Goal: Task Accomplishment & Management: Complete application form

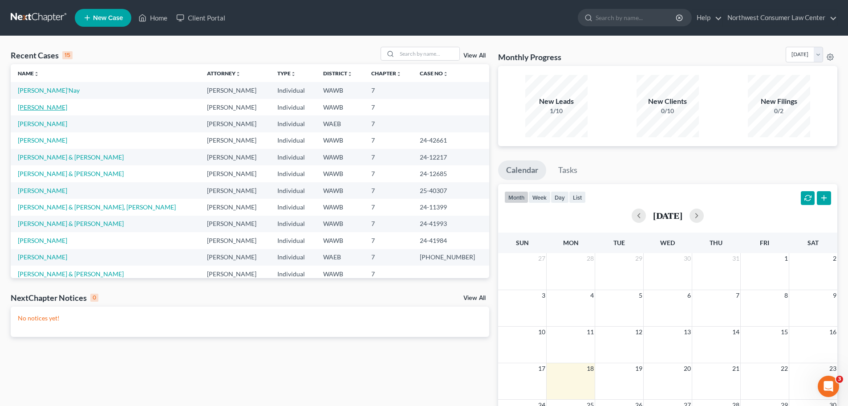
click at [54, 105] on link "[PERSON_NAME]" at bounding box center [42, 107] width 49 height 8
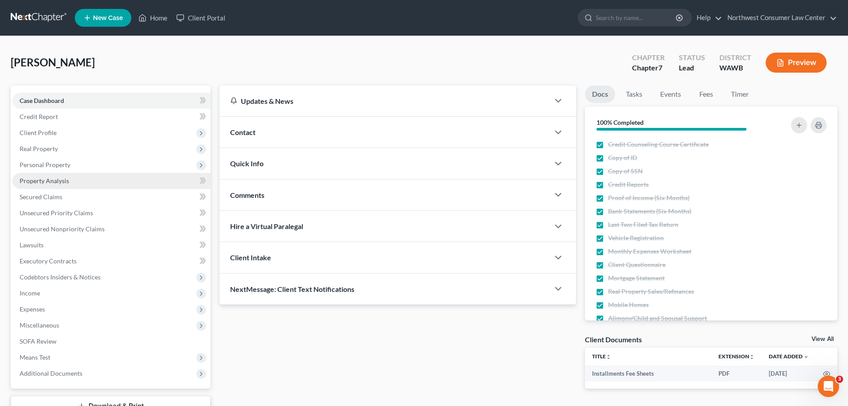
click at [118, 187] on link "Property Analysis" at bounding box center [111, 181] width 198 height 16
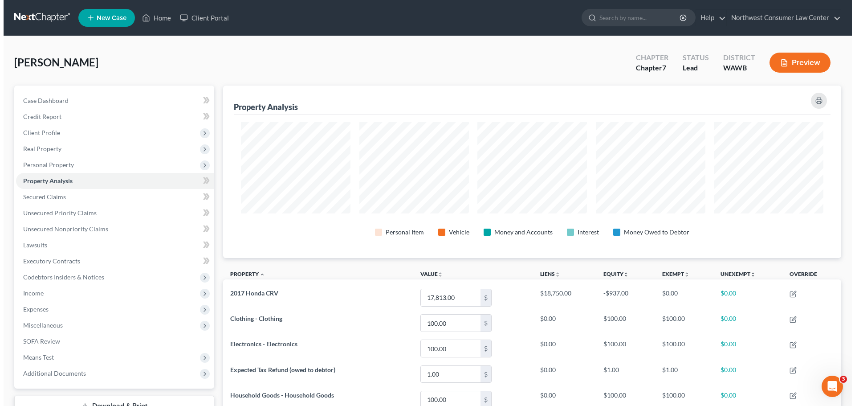
scroll to position [172, 618]
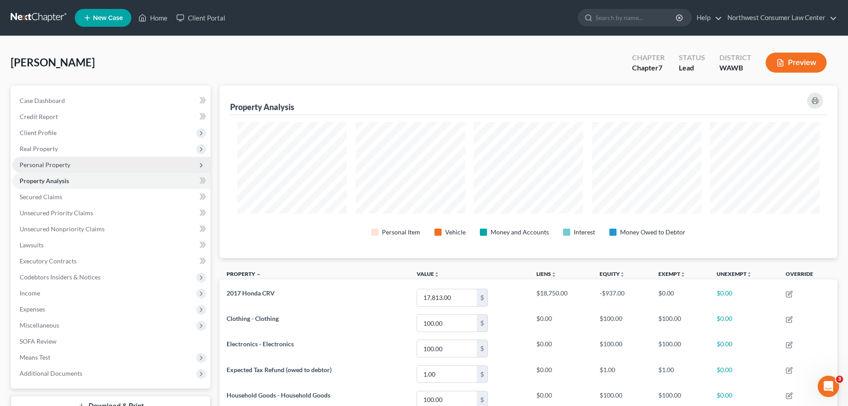
click at [73, 163] on span "Personal Property" at bounding box center [111, 165] width 198 height 16
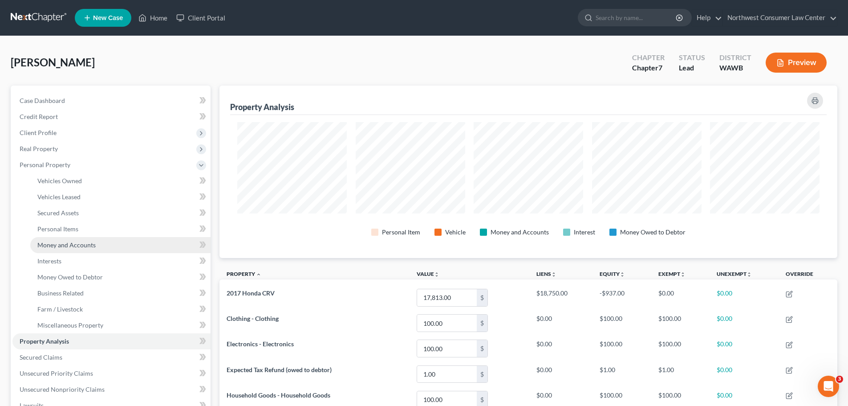
click at [121, 242] on link "Money and Accounts" at bounding box center [120, 245] width 180 height 16
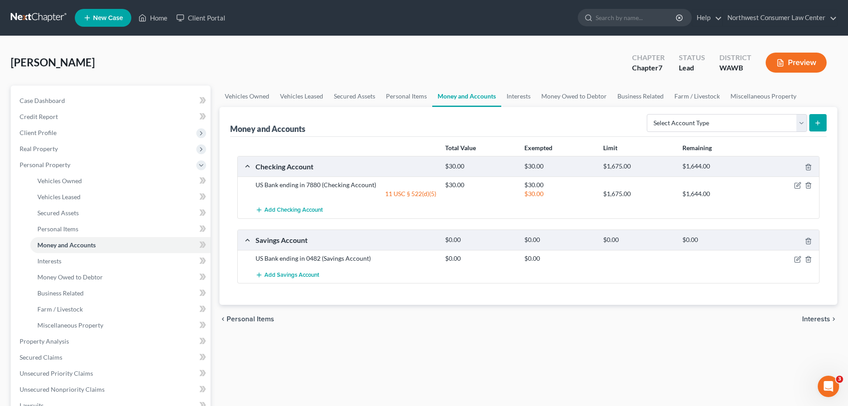
click at [816, 121] on icon "submit" at bounding box center [818, 122] width 7 height 7
click at [751, 119] on select "Select Account Type Brokerage Cash on Hand Certificates of Deposit Checking Acc…" at bounding box center [727, 123] width 160 height 18
select select "cash_on_hand"
click at [649, 114] on select "Select Account Type Brokerage Cash on Hand Certificates of Deposit Checking Acc…" at bounding box center [727, 123] width 160 height 18
click at [824, 118] on button "submit" at bounding box center [818, 122] width 17 height 17
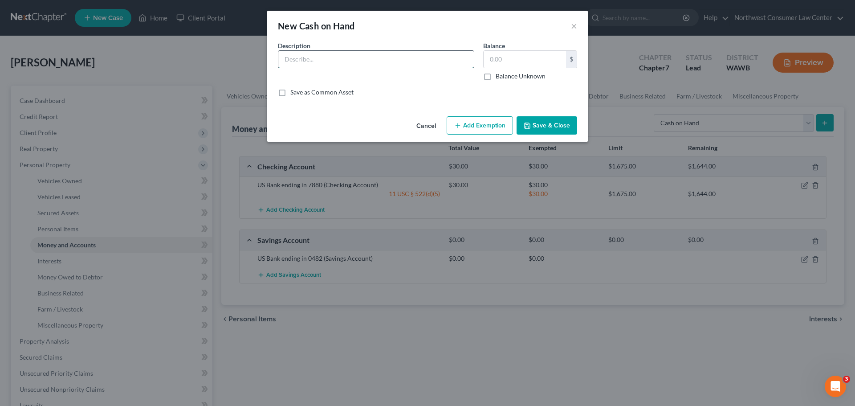
click at [333, 61] on input "text" at bounding box center [376, 59] width 196 height 17
type input "Cash on Hand"
click at [508, 61] on input "text" at bounding box center [525, 59] width 82 height 17
type input "100"
click at [485, 119] on button "Add Exemption" at bounding box center [480, 125] width 66 height 19
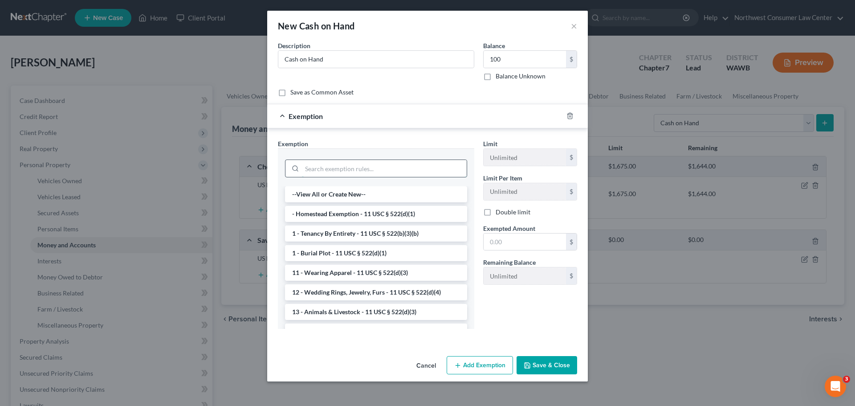
click at [350, 163] on input "search" at bounding box center [384, 168] width 165 height 17
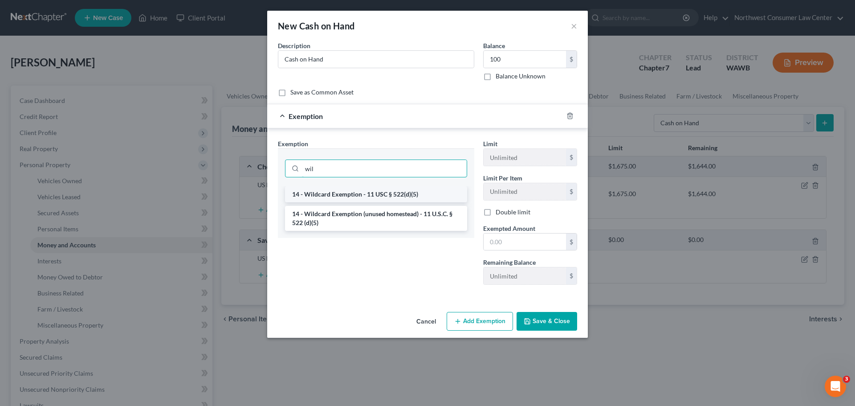
type input "wil"
click at [375, 188] on li "14 - Wildcard Exemption - 11 USC § 522(d)(5)" at bounding box center [376, 194] width 182 height 16
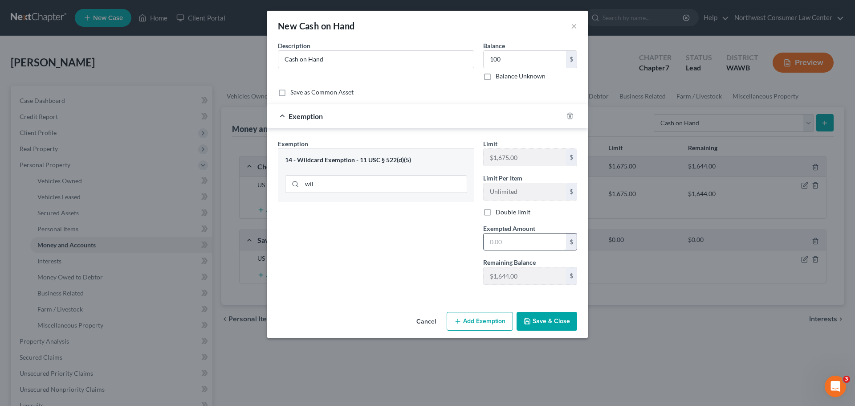
click at [490, 237] on input "text" at bounding box center [525, 241] width 82 height 17
type input "100"
click at [534, 330] on button "Save & Close" at bounding box center [547, 321] width 61 height 19
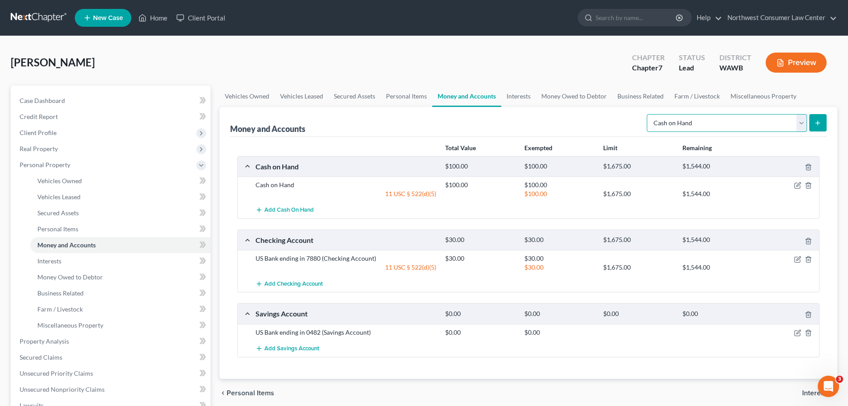
click at [799, 126] on select "Select Account Type Brokerage Cash on Hand Certificates of Deposit Checking Acc…" at bounding box center [727, 123] width 160 height 18
select select "other"
click at [649, 114] on select "Select Account Type Brokerage Cash on Hand Certificates of Deposit Checking Acc…" at bounding box center [727, 123] width 160 height 18
click at [816, 123] on icon "submit" at bounding box center [818, 122] width 7 height 7
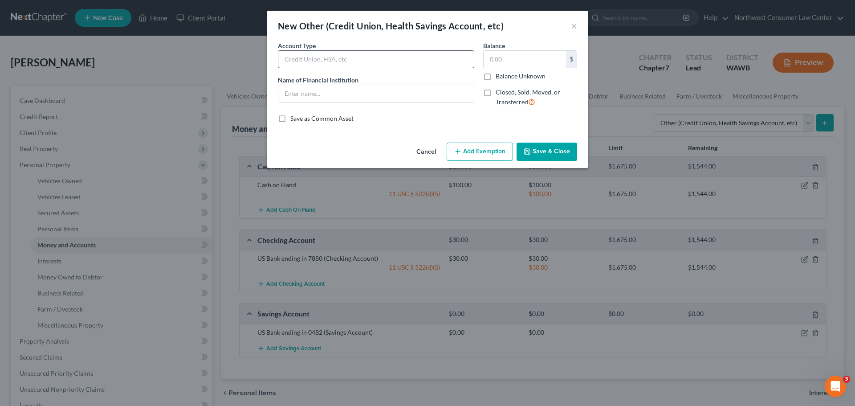
click at [330, 64] on input "text" at bounding box center [376, 59] width 196 height 17
type input "Venmo"
click at [540, 51] on input "text" at bounding box center [525, 59] width 82 height 17
type input "1"
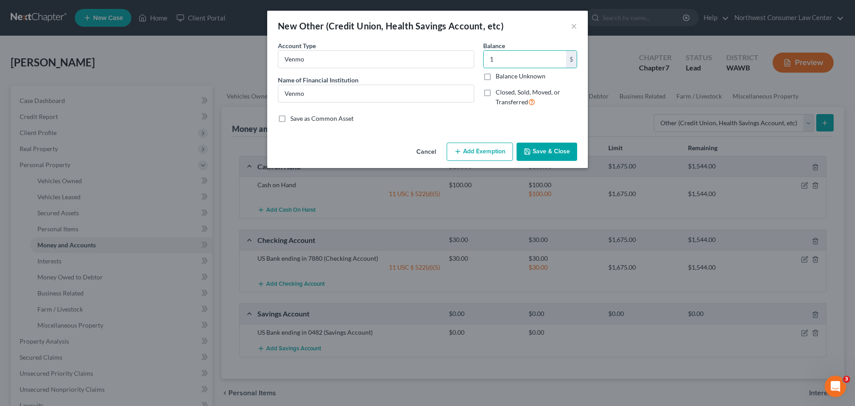
click at [490, 156] on button "Add Exemption" at bounding box center [480, 152] width 66 height 19
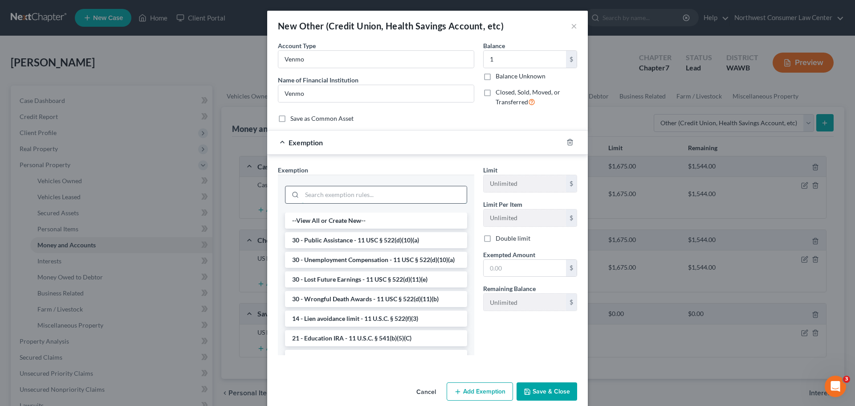
click at [326, 197] on input "search" at bounding box center [384, 194] width 165 height 17
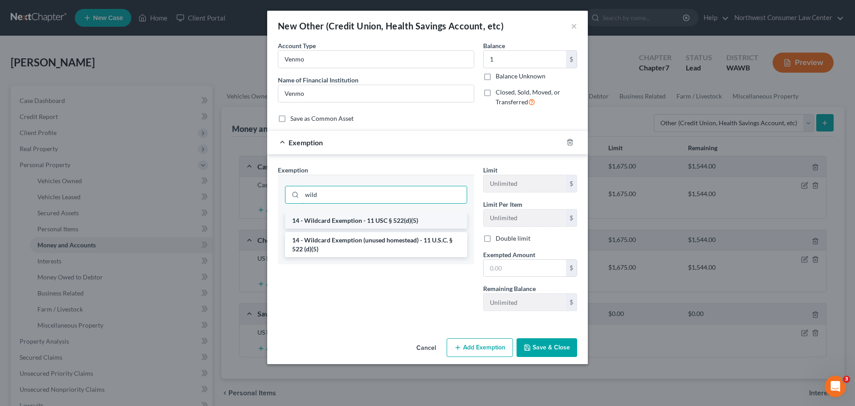
type input "wild"
drag, startPoint x: 342, startPoint y: 216, endPoint x: 440, endPoint y: 256, distance: 106.8
click at [342, 216] on li "14 - Wildcard Exemption - 11 USC § 522(d)(5)" at bounding box center [376, 220] width 182 height 16
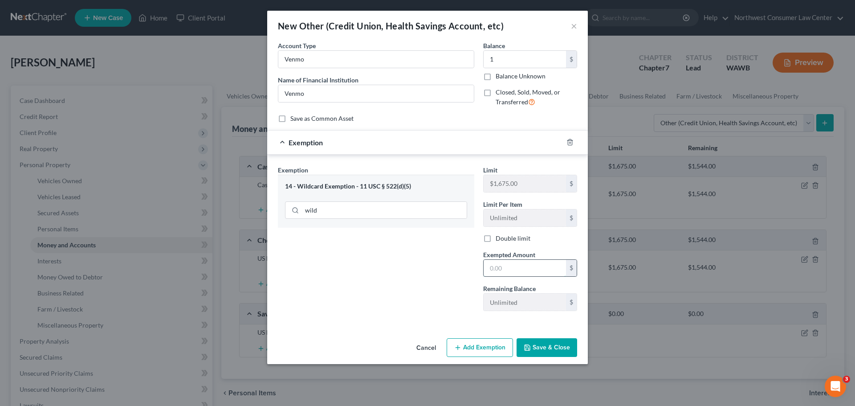
click at [517, 266] on input "text" at bounding box center [525, 268] width 82 height 17
type input "1"
click at [355, 271] on div "Exemption Set must be selected for CA. Exemption * 14 - Wildcard Exemption - 11…" at bounding box center [375, 241] width 205 height 153
click at [549, 348] on button "Save & Close" at bounding box center [547, 347] width 61 height 19
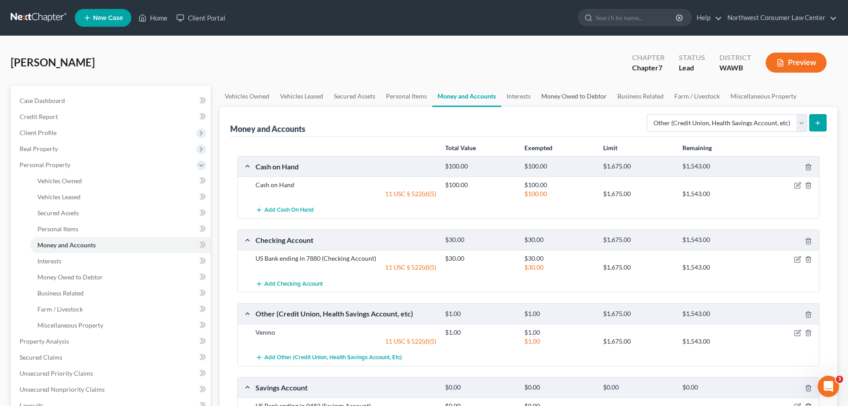
click at [565, 95] on link "Money Owed to Debtor" at bounding box center [574, 96] width 76 height 21
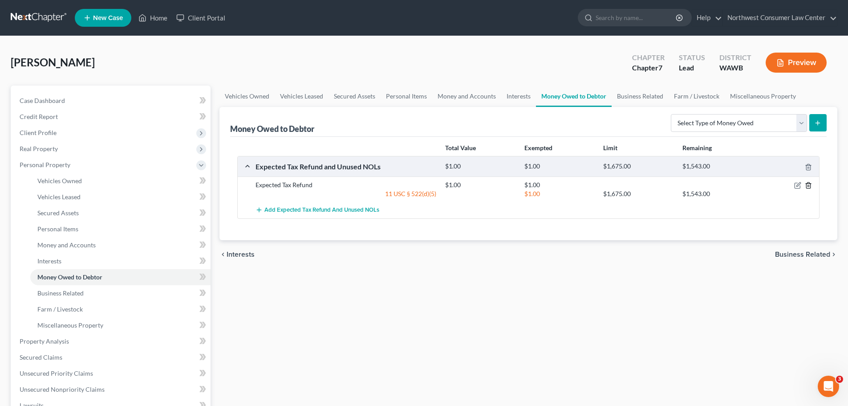
click at [807, 186] on icon "button" at bounding box center [809, 186] width 4 height 6
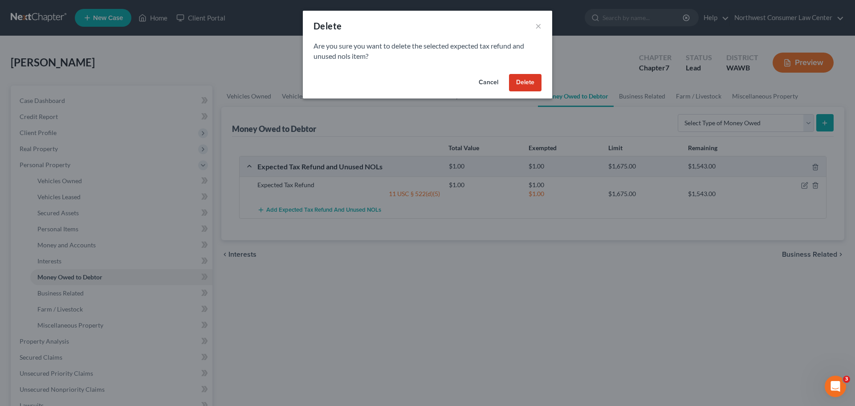
click at [527, 82] on button "Delete" at bounding box center [525, 83] width 33 height 18
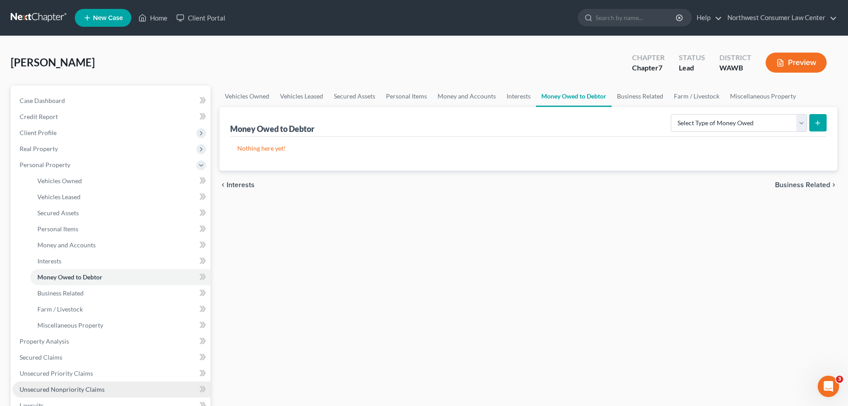
click at [89, 383] on link "Unsecured Nonpriority Claims" at bounding box center [111, 389] width 198 height 16
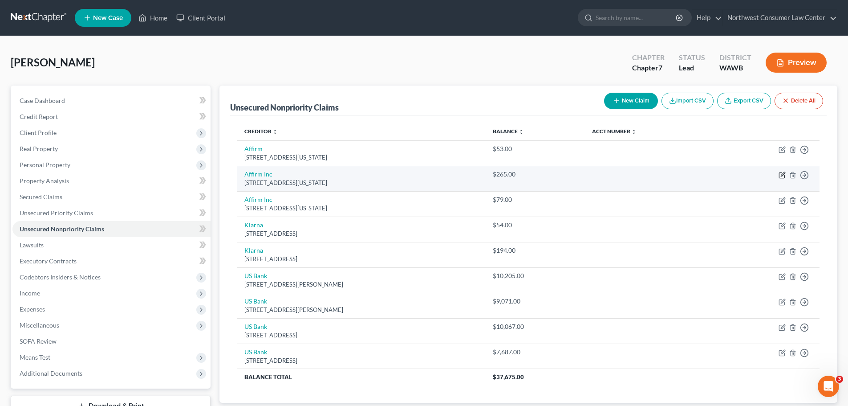
click at [781, 177] on icon "button" at bounding box center [782, 174] width 7 height 7
select select "4"
select select "2"
select select "0"
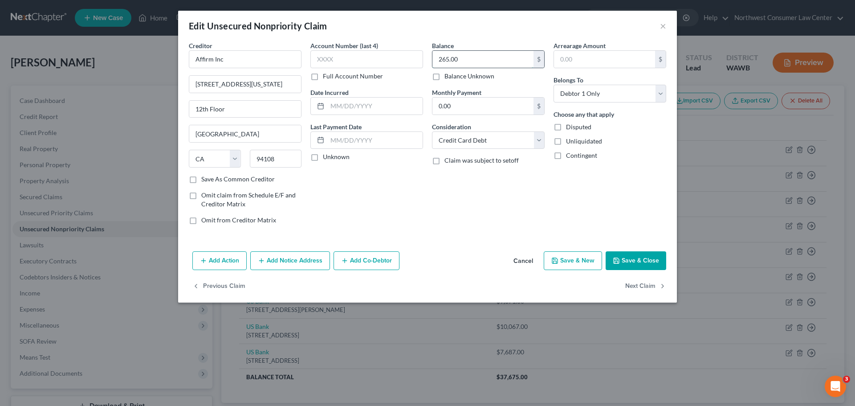
click at [458, 58] on input "265.00" at bounding box center [482, 59] width 101 height 17
click at [634, 261] on button "Save & Close" at bounding box center [636, 260] width 61 height 19
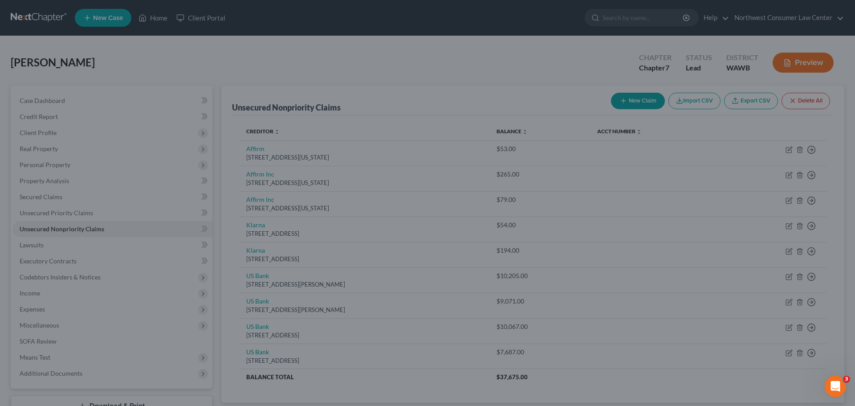
type input "211.00"
type input "0"
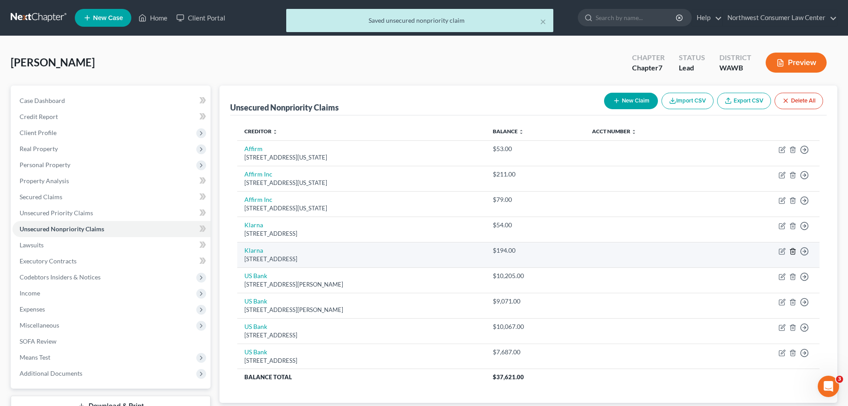
click at [792, 248] on icon "button" at bounding box center [793, 251] width 4 height 6
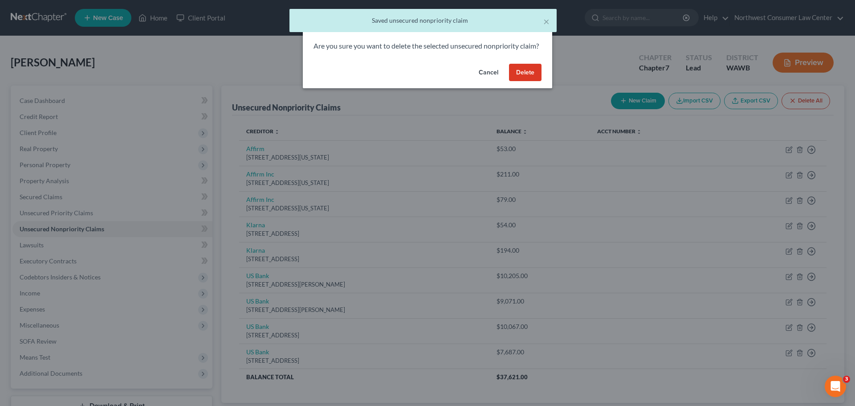
click at [521, 81] on button "Delete" at bounding box center [525, 73] width 33 height 18
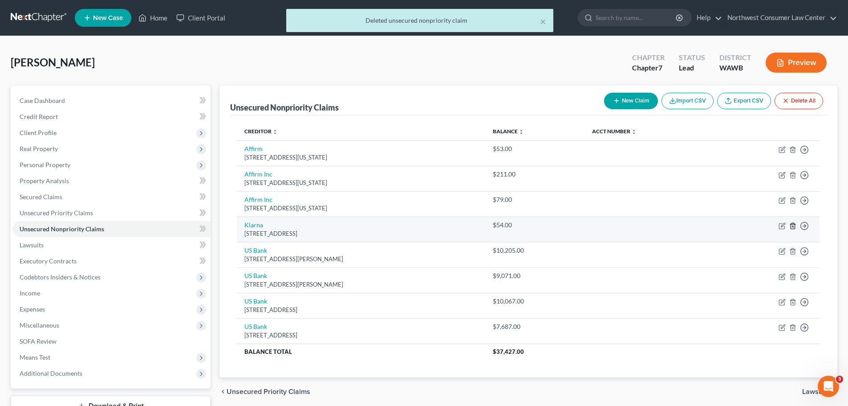
click at [792, 224] on icon "button" at bounding box center [793, 226] width 4 height 6
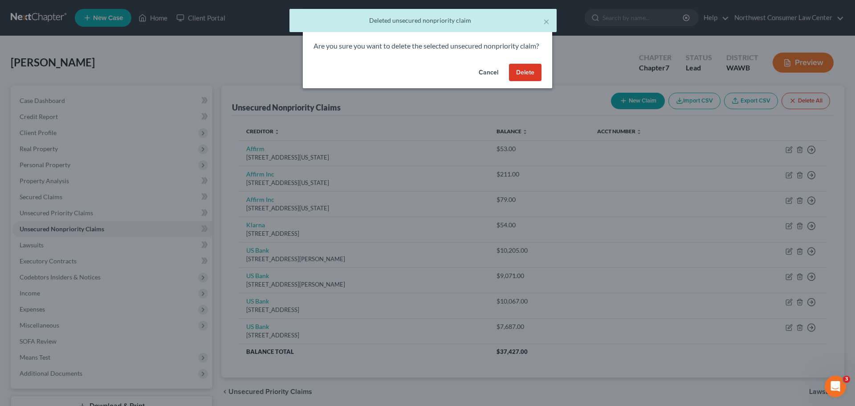
click at [512, 81] on button "Delete" at bounding box center [525, 73] width 33 height 18
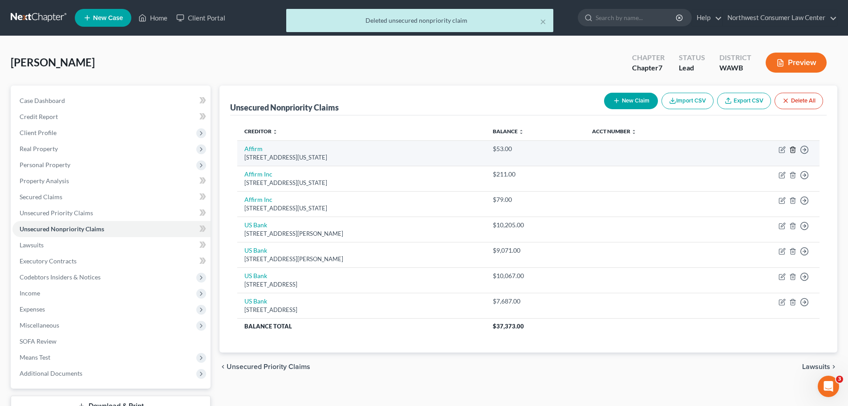
click at [795, 149] on icon "button" at bounding box center [793, 150] width 4 height 6
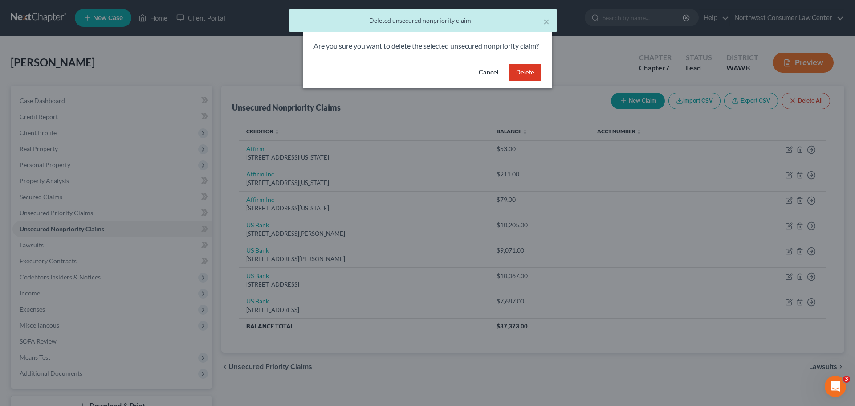
click at [533, 81] on button "Delete" at bounding box center [525, 73] width 33 height 18
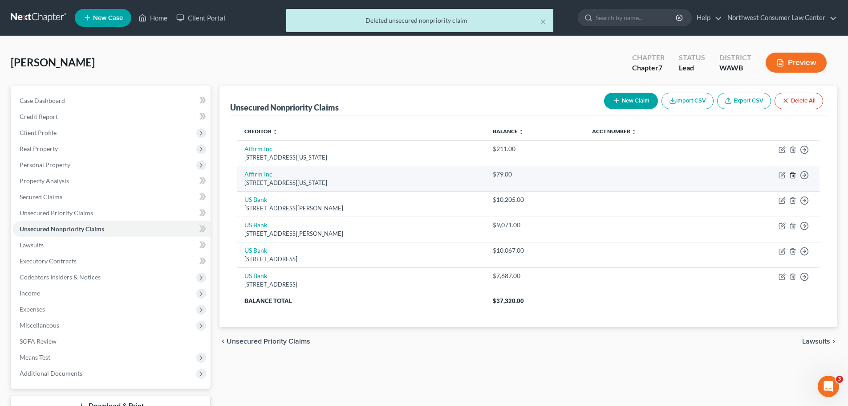
click at [792, 175] on icon "button" at bounding box center [793, 174] width 7 height 7
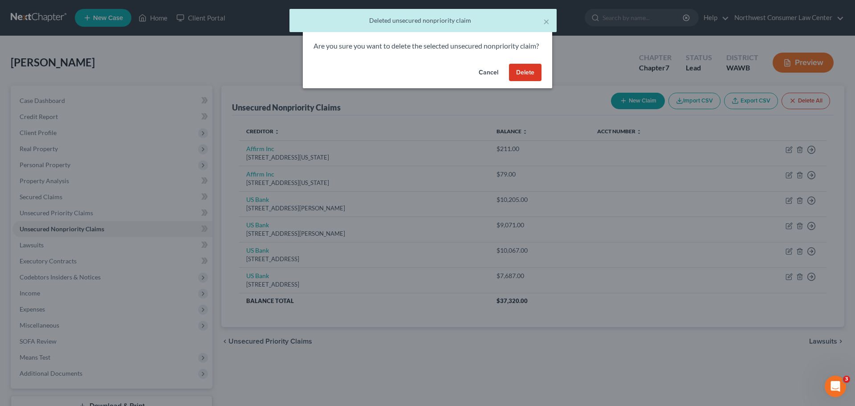
click at [529, 81] on button "Delete" at bounding box center [525, 73] width 33 height 18
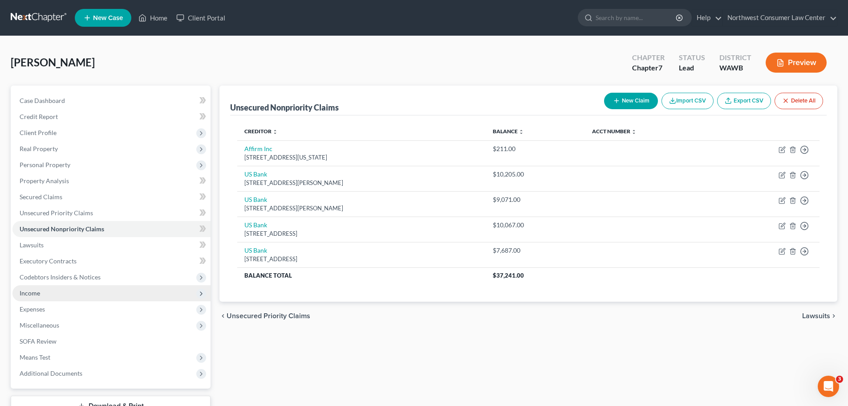
click at [137, 288] on span "Income" at bounding box center [111, 293] width 198 height 16
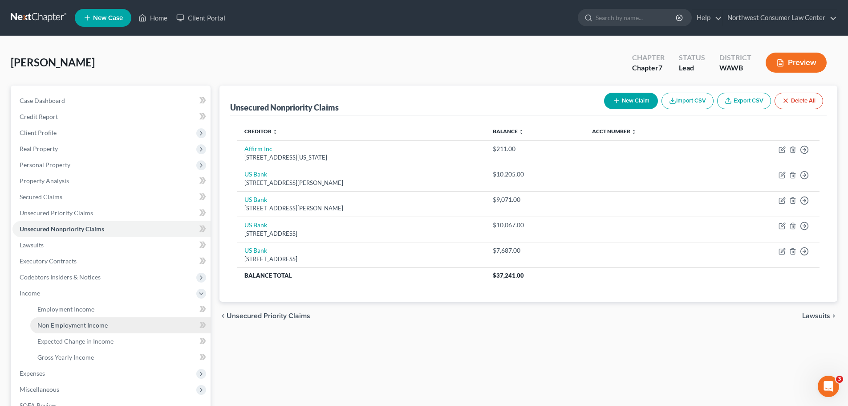
click at [94, 326] on span "Non Employment Income" at bounding box center [72, 325] width 70 height 8
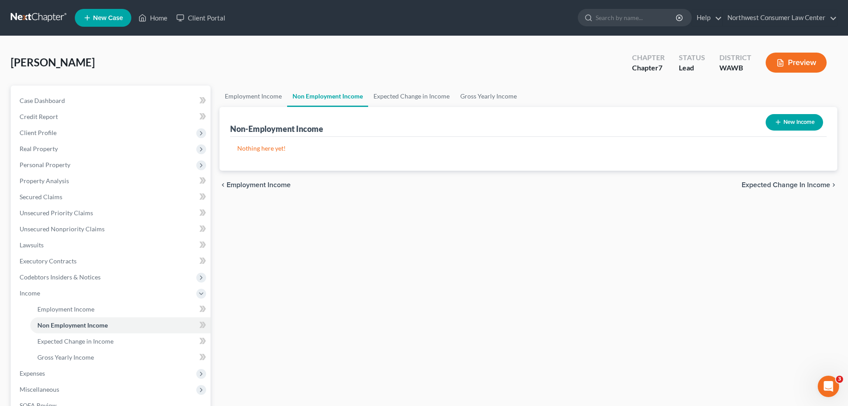
click at [810, 120] on button "New Income" at bounding box center [794, 122] width 57 height 16
select select "0"
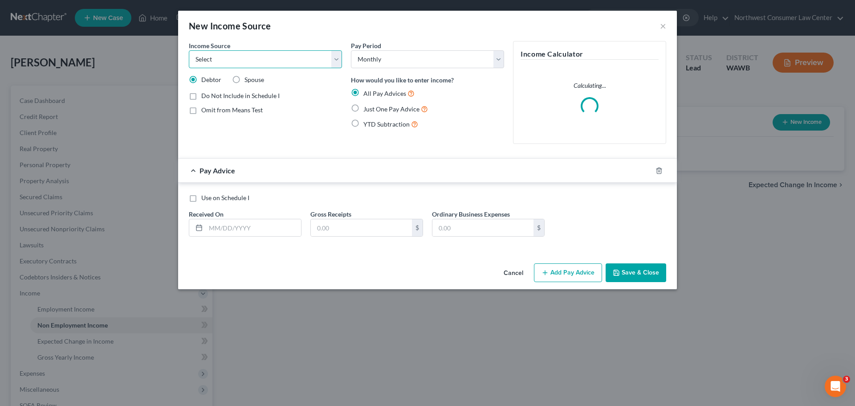
click at [276, 60] on select "Select Unemployment Disability (from employer) Pension Retirement Social Securi…" at bounding box center [265, 59] width 153 height 18
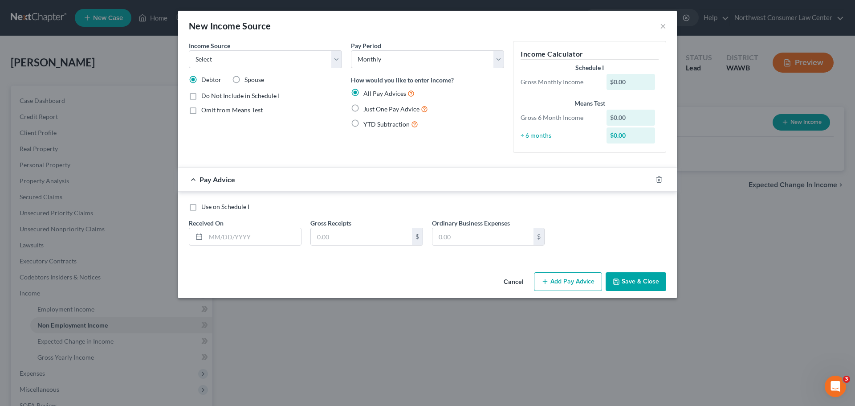
click at [407, 133] on div "Pay Period Select Monthly Twice Monthly Every Other Week Weekly How would you l…" at bounding box center [427, 100] width 162 height 119
click at [366, 238] on input "text" at bounding box center [361, 236] width 101 height 17
click at [251, 242] on input "text" at bounding box center [253, 236] width 95 height 17
click at [326, 240] on input "40" at bounding box center [361, 236] width 101 height 17
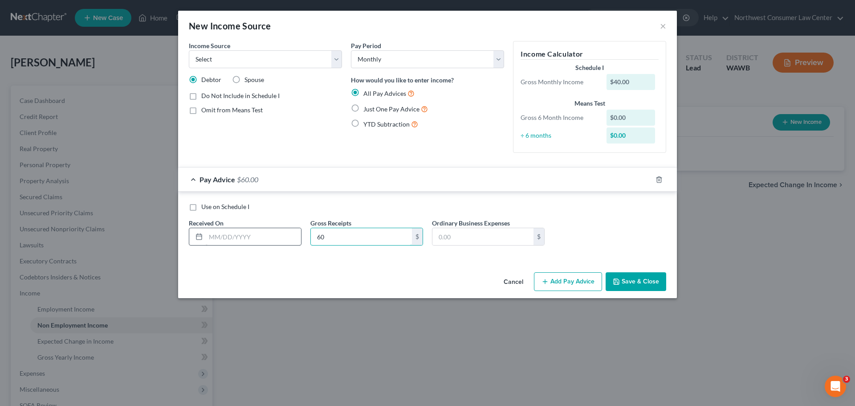
type input "60"
click at [244, 239] on input "text" at bounding box center [253, 236] width 95 height 17
click at [219, 239] on input "[DATE]" at bounding box center [253, 236] width 95 height 17
type input "[DATE]"
click at [278, 58] on select "Select Unemployment Disability (from employer) Pension Retirement Social Securi…" at bounding box center [265, 59] width 153 height 18
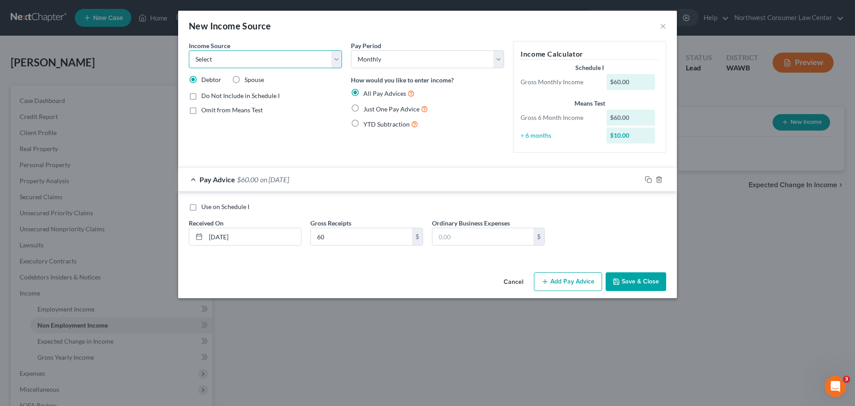
select select "5"
click at [189, 50] on select "Select Unemployment Disability (from employer) Pension Retirement Social Securi…" at bounding box center [265, 59] width 153 height 18
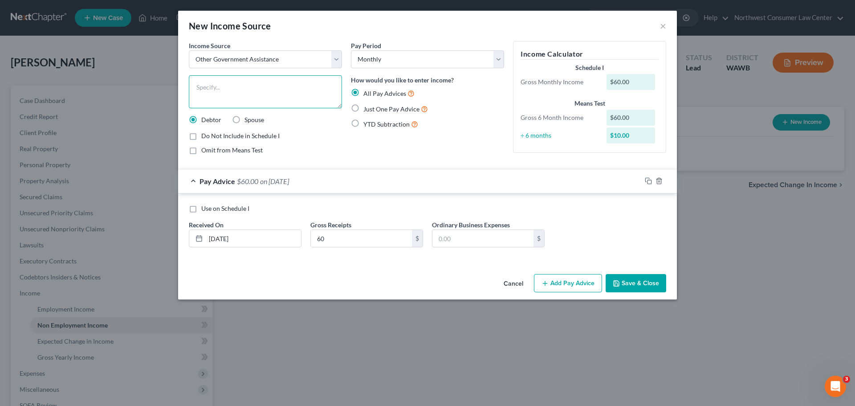
click at [266, 76] on textarea at bounding box center [265, 91] width 153 height 33
type textarea "WIC"
click at [643, 281] on button "Save & Close" at bounding box center [636, 283] width 61 height 19
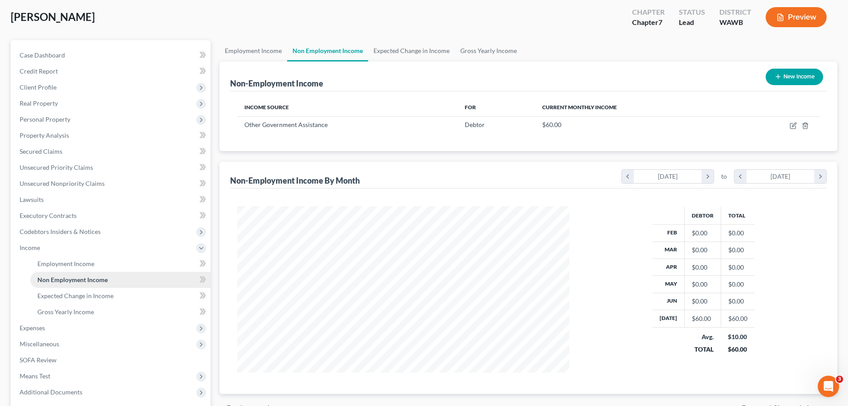
scroll to position [89, 0]
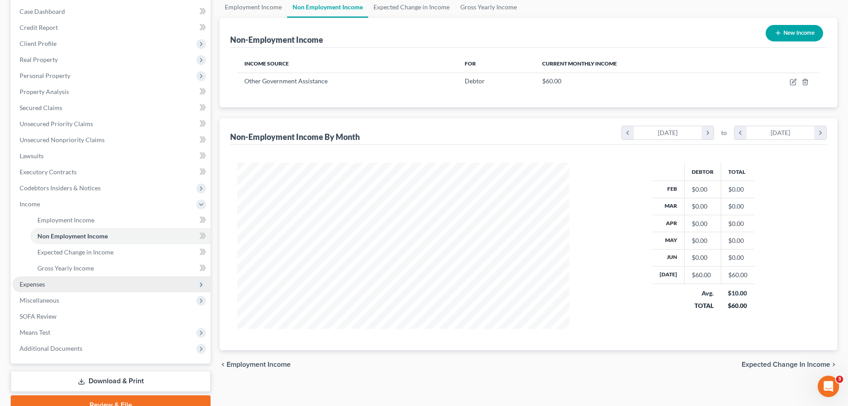
click at [80, 281] on span "Expenses" at bounding box center [111, 284] width 198 height 16
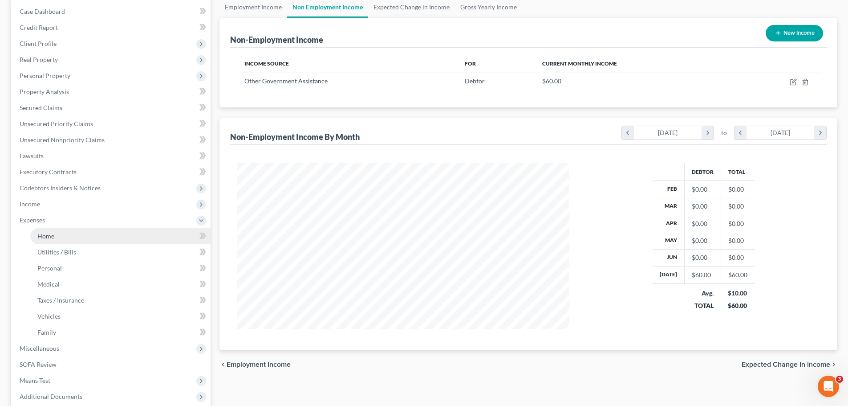
click at [122, 234] on link "Home" at bounding box center [120, 236] width 180 height 16
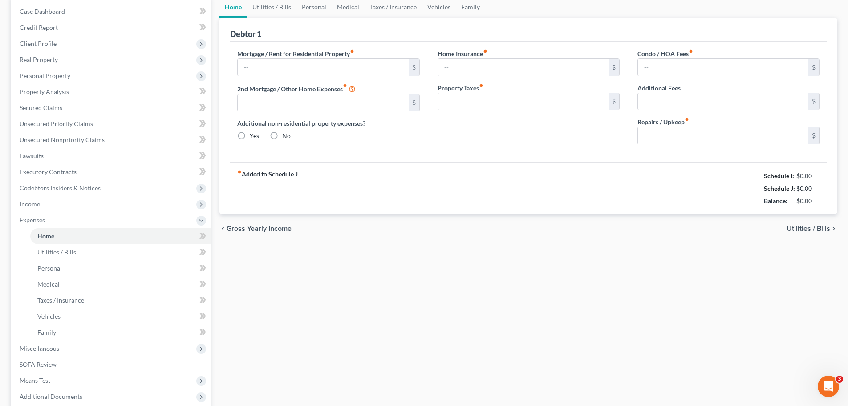
scroll to position [45, 0]
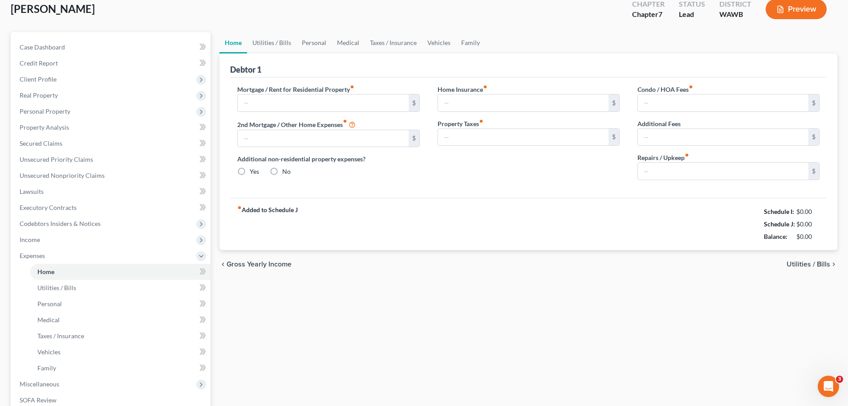
type input "850.00"
type input "0.00"
radio input "true"
type input "0.00"
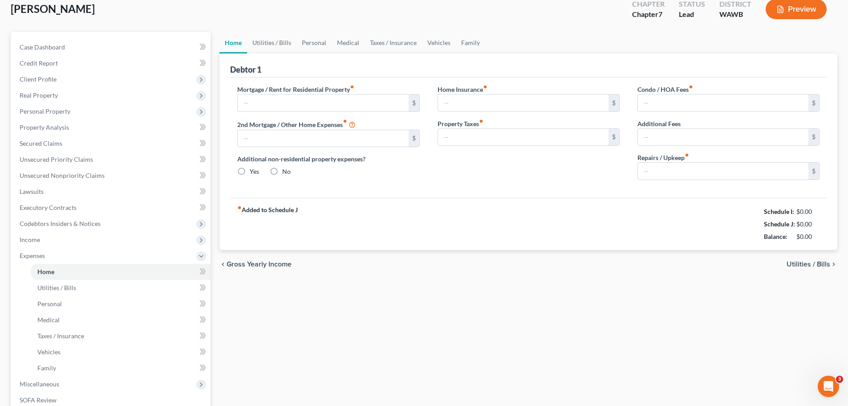
type input "0.00"
type input "100.00"
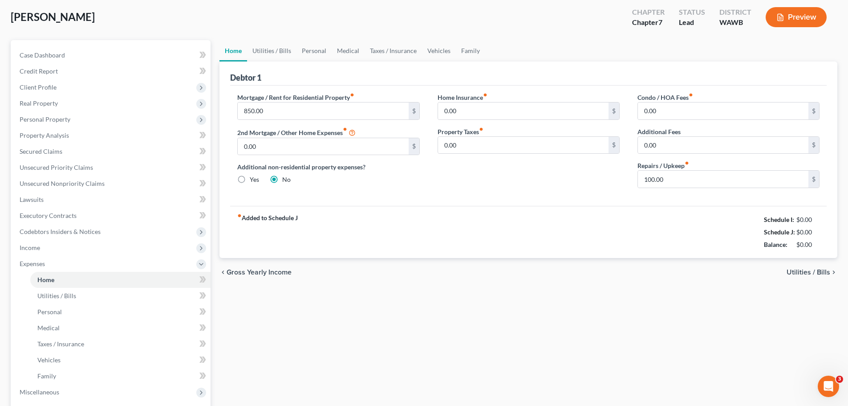
scroll to position [0, 0]
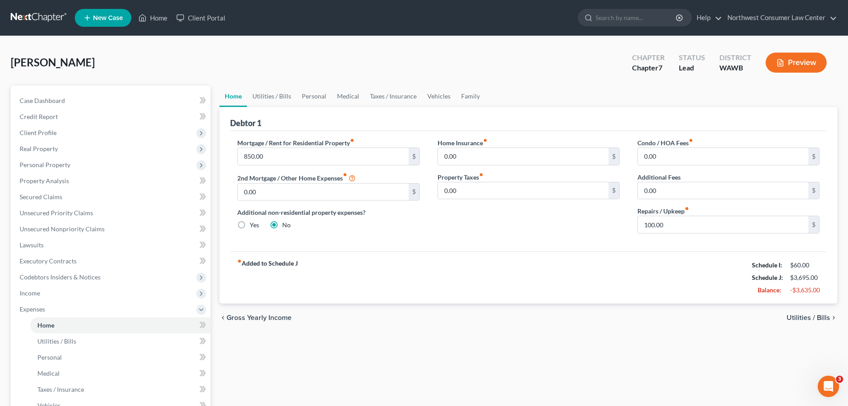
click at [813, 317] on span "Utilities / Bills" at bounding box center [809, 317] width 44 height 7
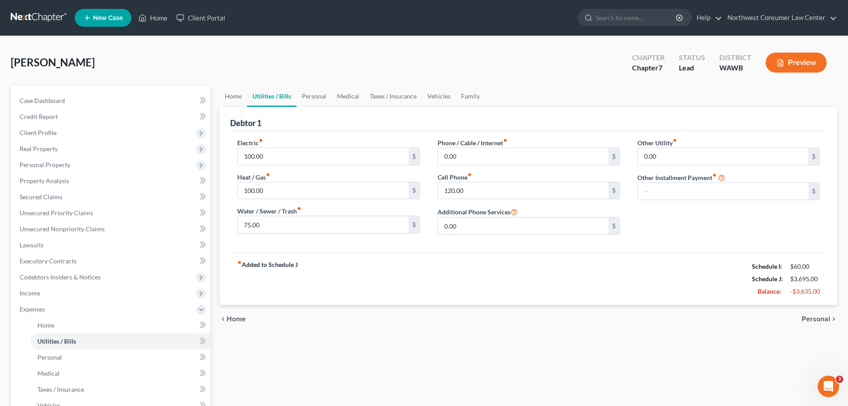
click at [821, 316] on span "Personal" at bounding box center [816, 318] width 29 height 7
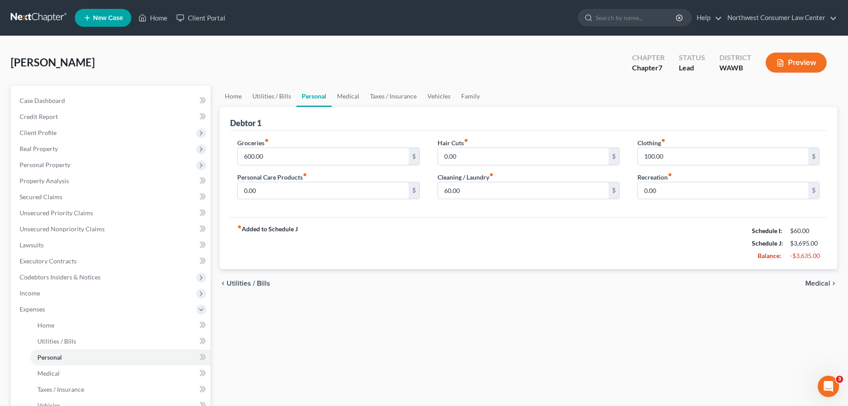
click at [818, 281] on span "Medical" at bounding box center [818, 283] width 25 height 7
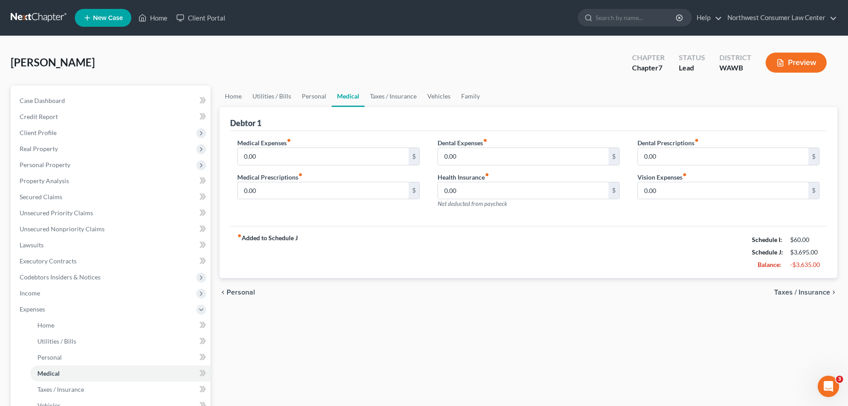
click at [821, 289] on span "Taxes / Insurance" at bounding box center [802, 292] width 56 height 7
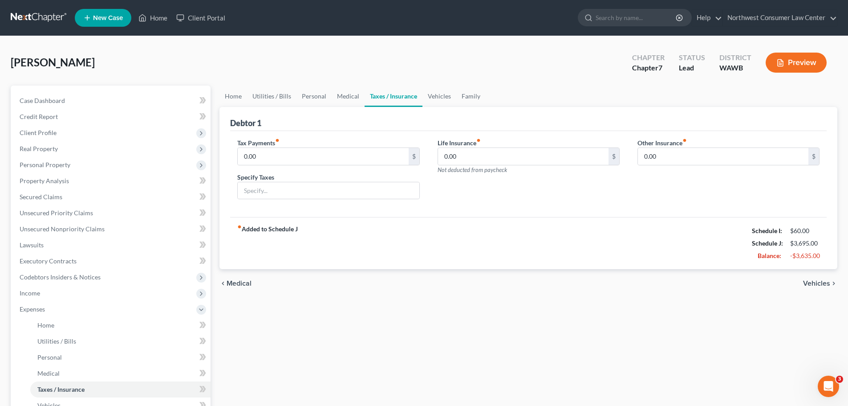
click at [822, 283] on span "Vehicles" at bounding box center [816, 283] width 27 height 7
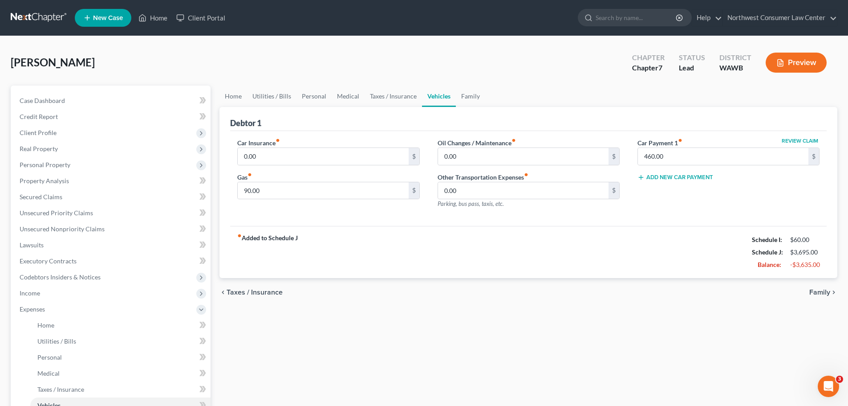
click at [819, 294] on span "Family" at bounding box center [820, 292] width 21 height 7
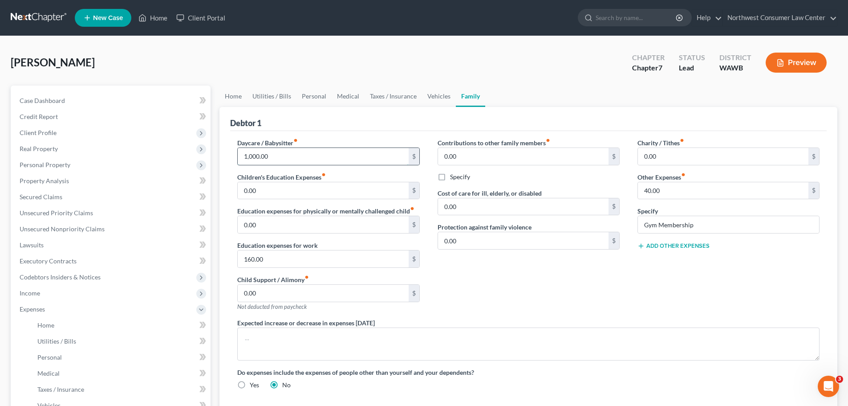
click at [256, 161] on input "1,000.00" at bounding box center [323, 156] width 171 height 17
click at [256, 160] on input "1,000.00" at bounding box center [323, 156] width 171 height 17
drag, startPoint x: 273, startPoint y: 160, endPoint x: 200, endPoint y: 167, distance: 72.9
click at [200, 167] on div "Petition Navigation Case Dashboard Payments Invoices Payments Payments Credit R…" at bounding box center [424, 319] width 836 height 466
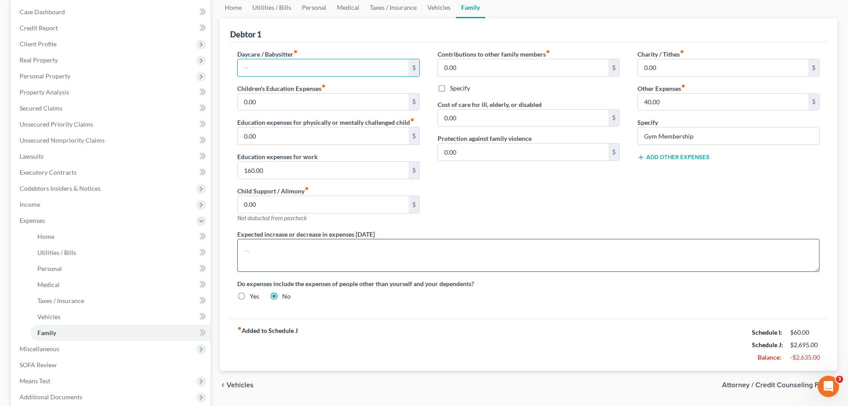
scroll to position [89, 0]
click at [761, 383] on span "Attorney / Credit Counseling Fees" at bounding box center [776, 384] width 108 height 7
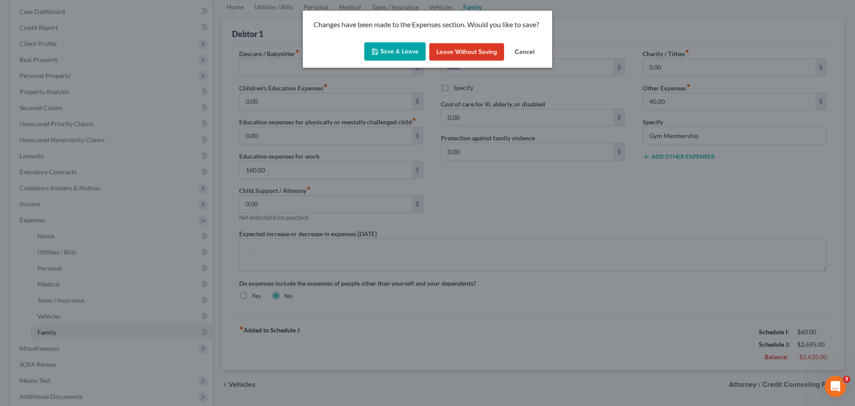
click at [386, 54] on button "Save & Leave" at bounding box center [394, 51] width 61 height 19
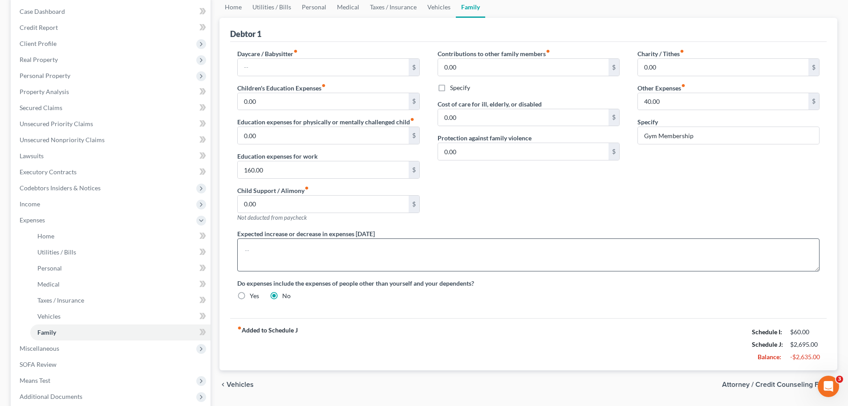
select select "0"
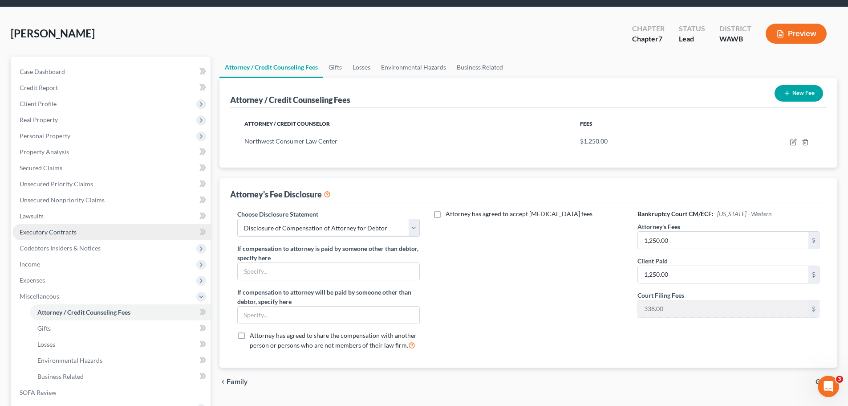
scroll to position [45, 0]
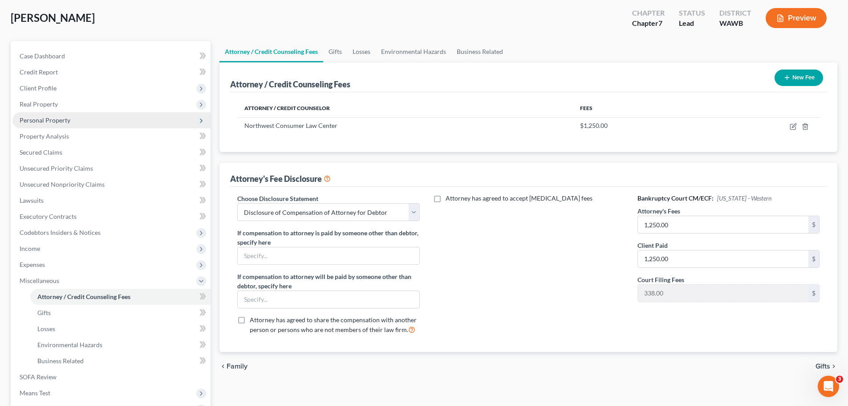
click at [114, 117] on span "Personal Property" at bounding box center [111, 120] width 198 height 16
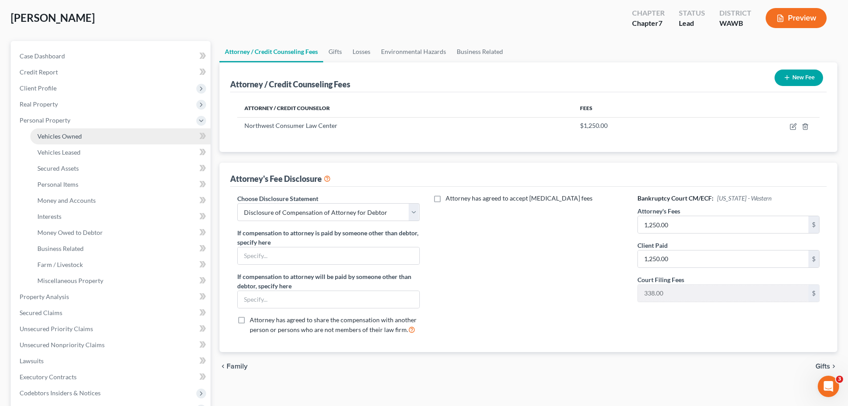
click at [132, 133] on link "Vehicles Owned" at bounding box center [120, 136] width 180 height 16
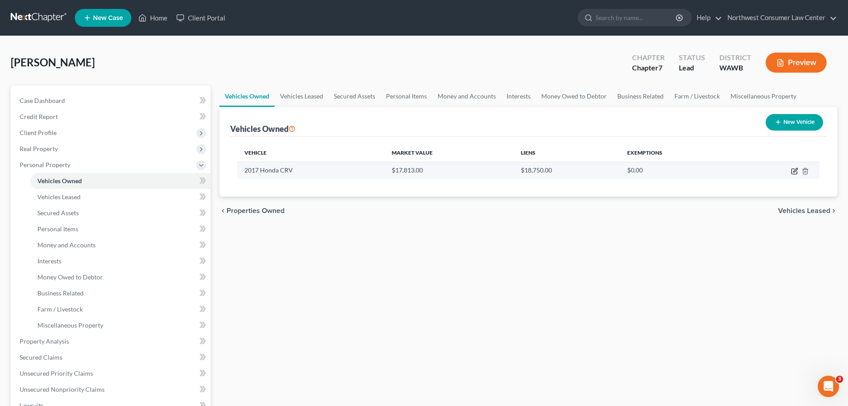
click at [795, 171] on icon "button" at bounding box center [794, 170] width 7 height 7
select select "0"
select select "9"
select select "0"
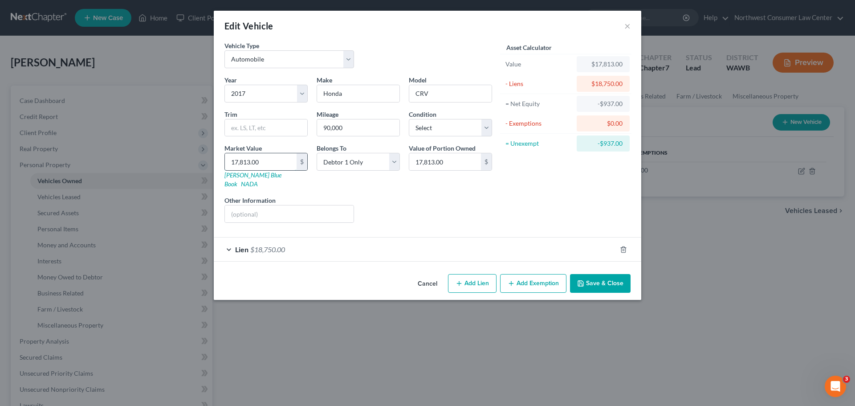
click at [237, 166] on input "17,813.00" at bounding box center [261, 161] width 72 height 17
type input "1"
type input "1.00"
type input "14"
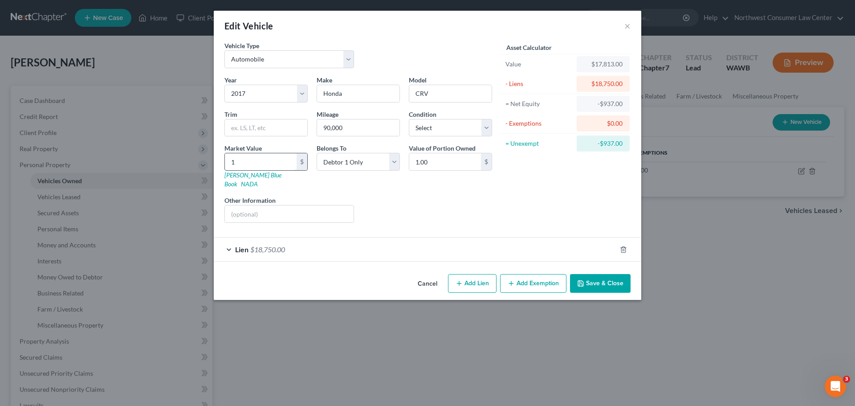
type input "14.00"
type input "140"
type input "140.00"
type input "1400"
type input "1,400.00"
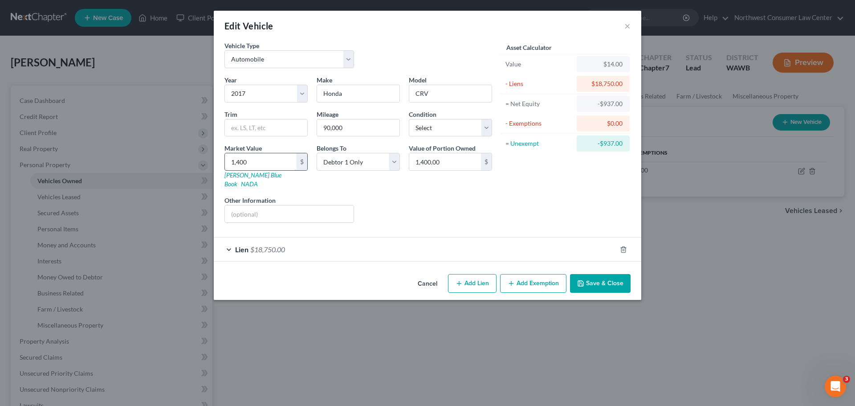
type input "1,4000"
type input "14,000.00"
type input "14,000"
click at [498, 194] on div "Asset Calculator Value $14,000.00 - Liens $18,750.00 = Net Equity -$17,350.00 -…" at bounding box center [566, 135] width 138 height 189
click at [257, 245] on span "$18,750.00" at bounding box center [267, 249] width 35 height 8
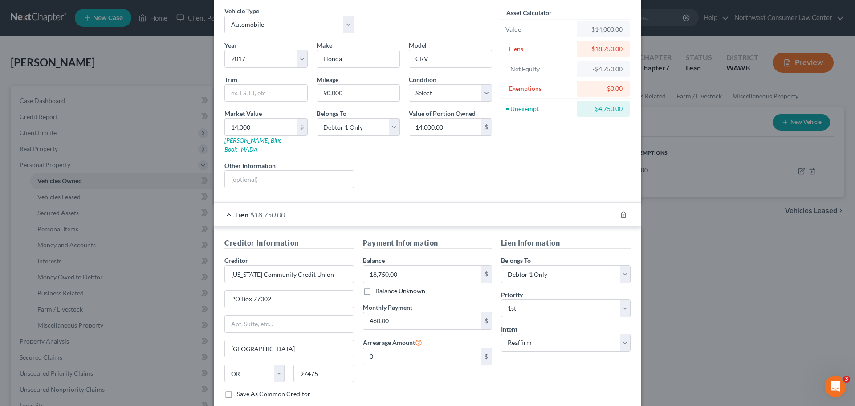
scroll to position [81, 0]
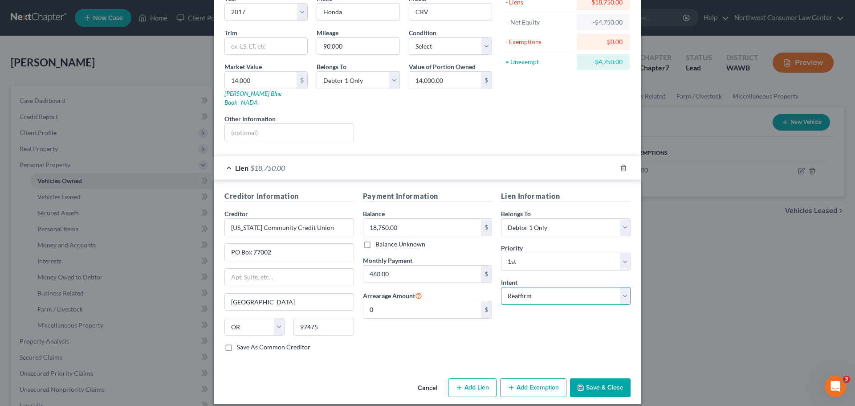
click at [558, 287] on select "Select Surrender Redeem Reaffirm Avoid Other" at bounding box center [566, 296] width 130 height 18
select select "1"
click at [501, 287] on select "Select Surrender Redeem Reaffirm Avoid Other" at bounding box center [566, 296] width 130 height 18
click at [595, 378] on button "Save & Close" at bounding box center [600, 387] width 61 height 19
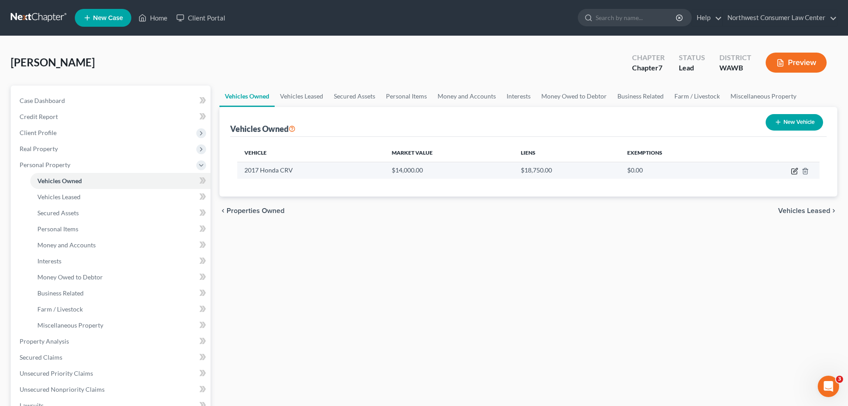
click at [795, 174] on icon "button" at bounding box center [794, 171] width 5 height 5
select select "0"
select select "9"
select select "0"
select select "38"
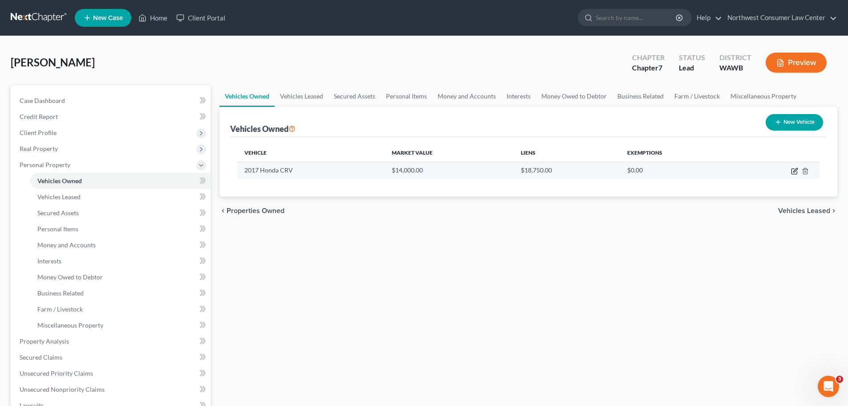
select select "0"
select select "1"
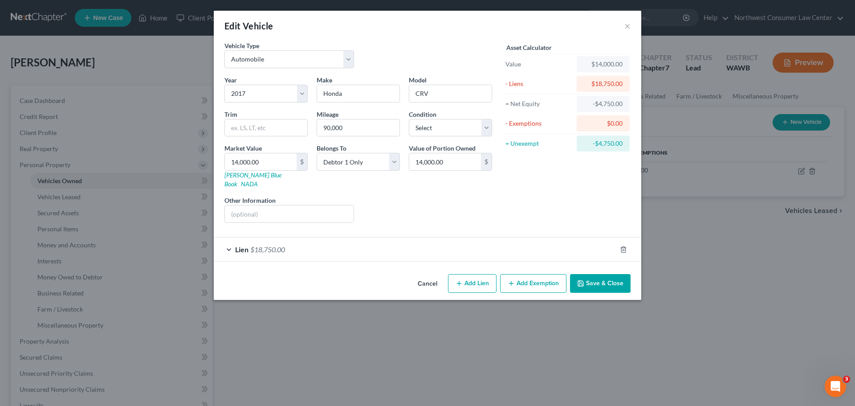
click at [284, 245] on div "Lien $18,750.00" at bounding box center [415, 249] width 403 height 24
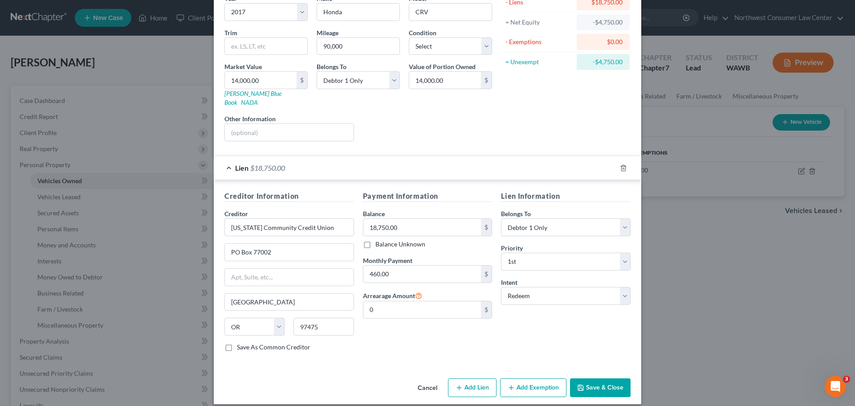
click at [604, 378] on button "Save & Close" at bounding box center [600, 387] width 61 height 19
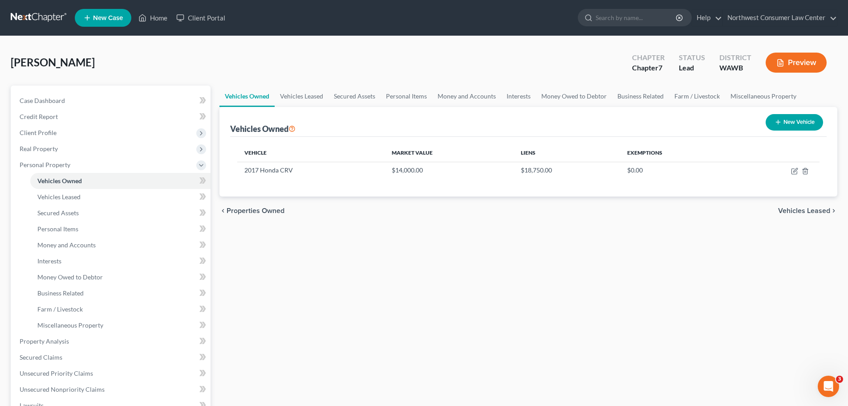
click at [414, 316] on div "Vehicles Owned Vehicles Leased Secured Assets Personal Items Money and Accounts…" at bounding box center [528, 343] width 627 height 514
click at [388, 271] on div "Vehicles Owned Vehicles Leased Secured Assets Personal Items Money and Accounts…" at bounding box center [528, 343] width 627 height 514
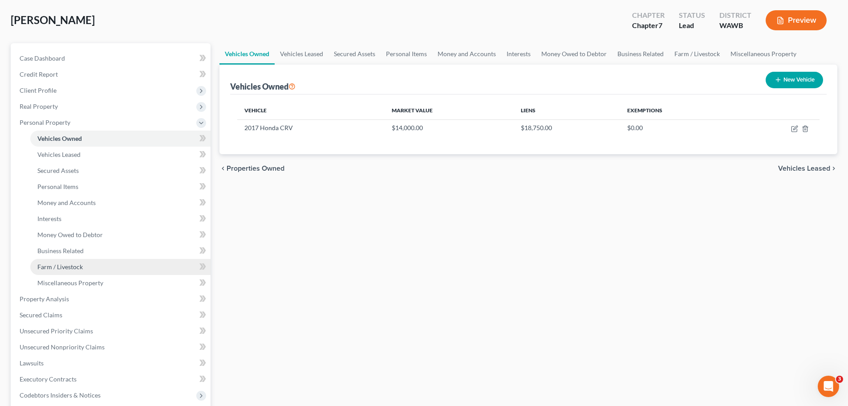
scroll to position [134, 0]
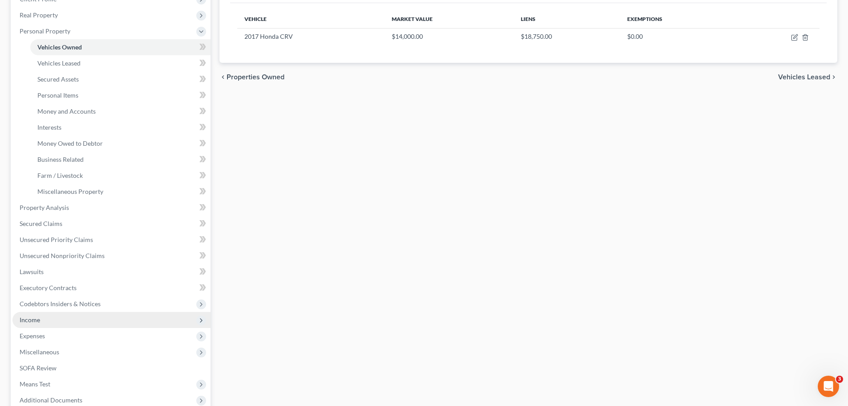
click at [160, 315] on span "Income" at bounding box center [111, 320] width 198 height 16
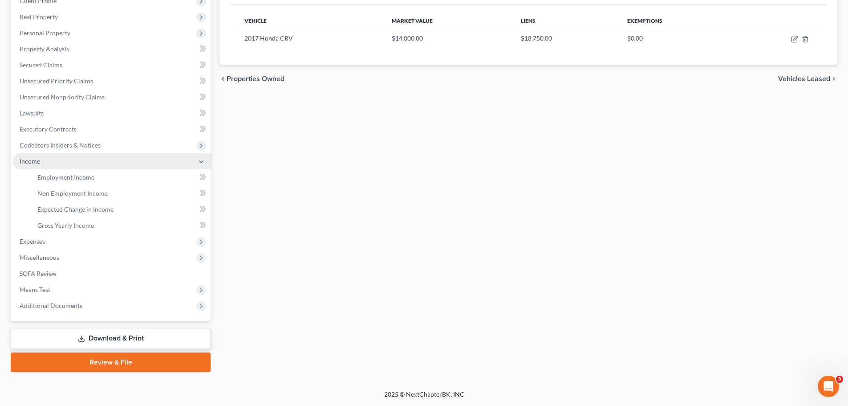
scroll to position [132, 0]
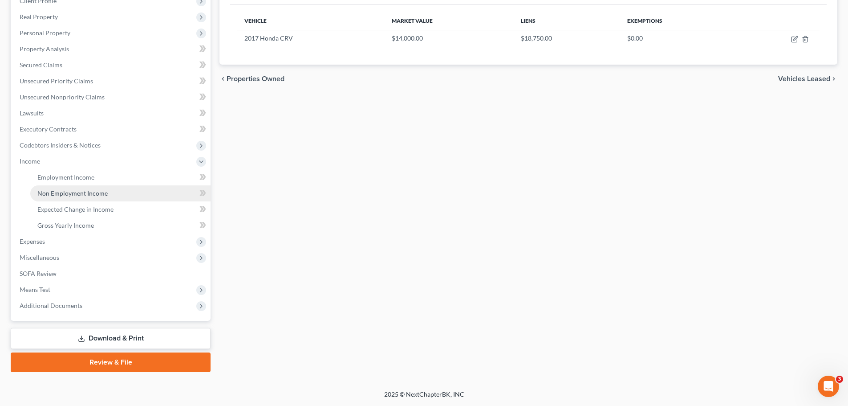
click at [165, 194] on link "Non Employment Income" at bounding box center [120, 193] width 180 height 16
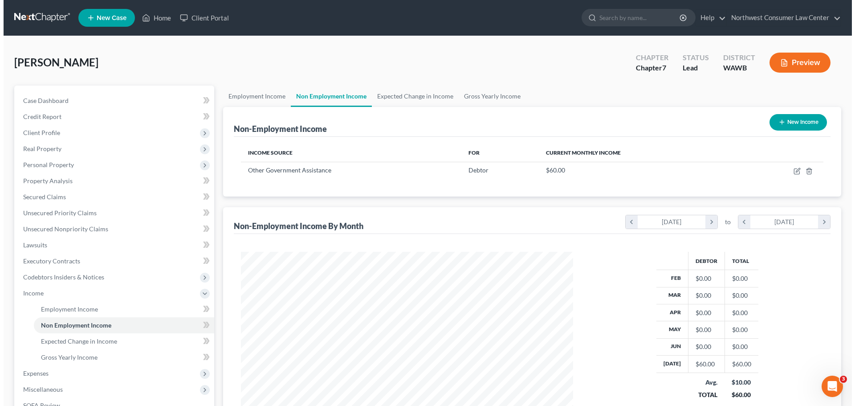
scroll to position [166, 350]
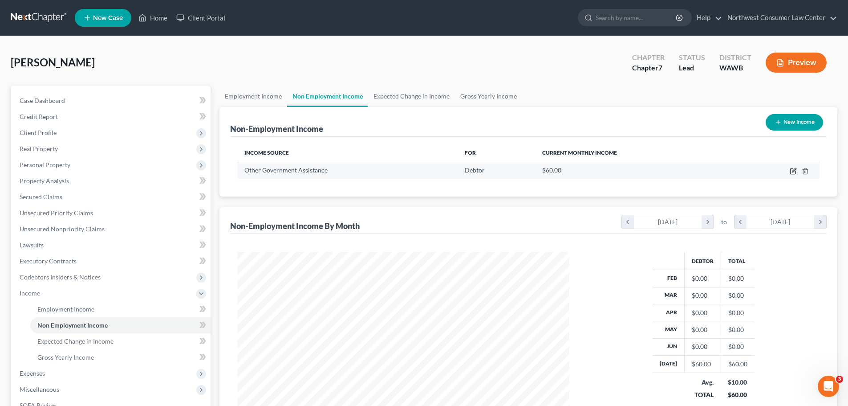
click at [792, 173] on icon "button" at bounding box center [793, 170] width 7 height 7
select select "5"
select select "0"
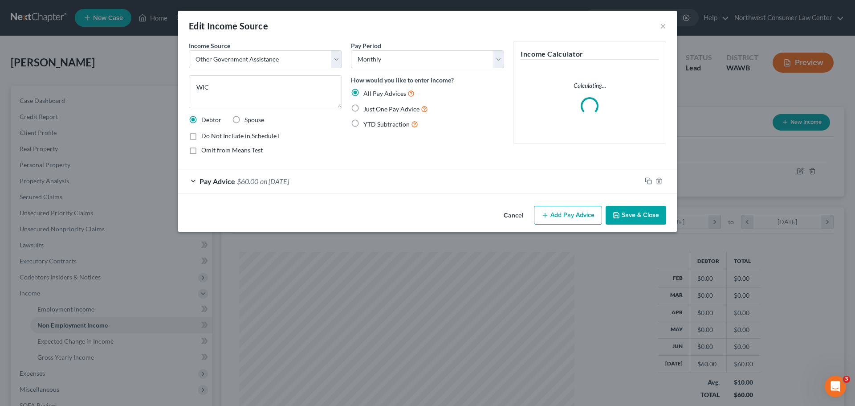
scroll to position [167, 353]
click at [269, 180] on span "on [DATE]" at bounding box center [274, 181] width 29 height 8
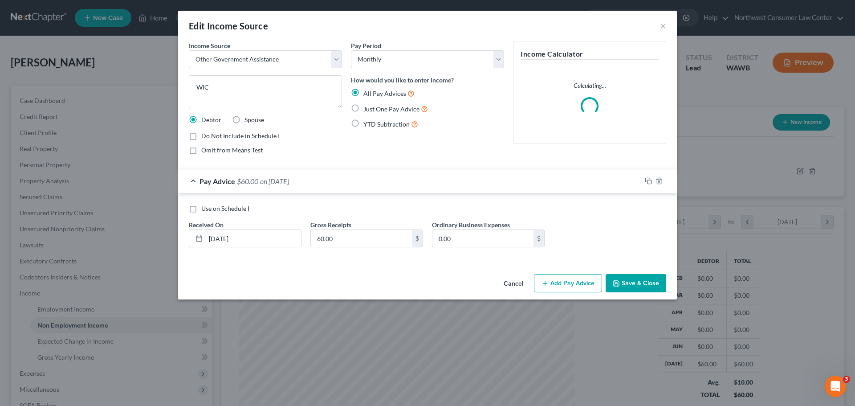
click at [579, 285] on button "Add Pay Advice" at bounding box center [568, 283] width 68 height 19
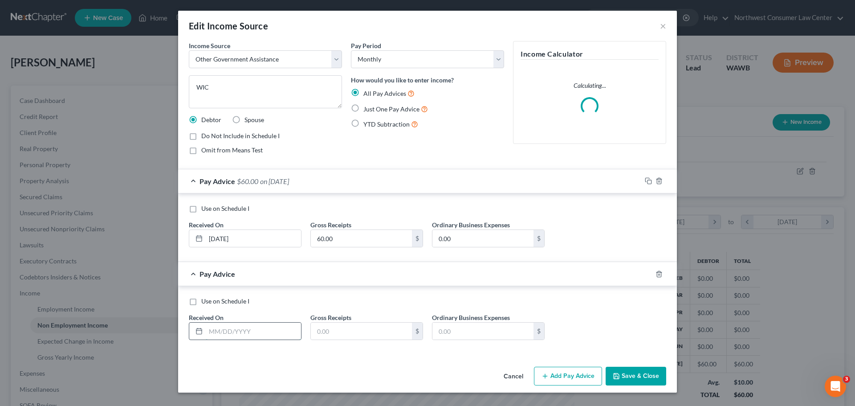
click at [231, 334] on input "text" at bounding box center [253, 330] width 95 height 17
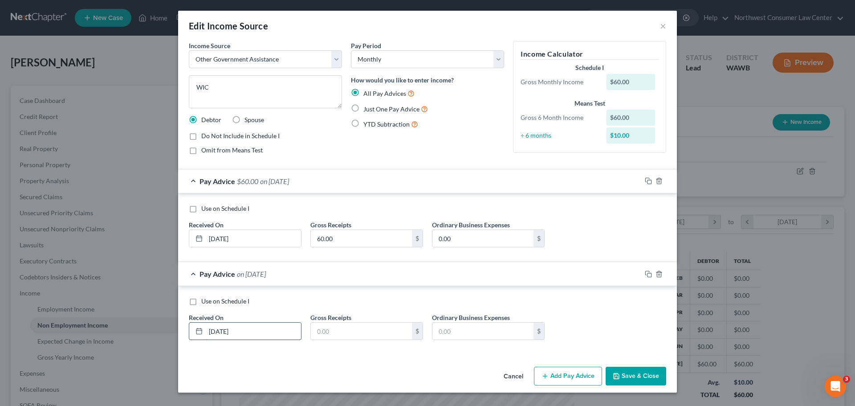
type input "[DATE]"
type input "60"
drag, startPoint x: 566, startPoint y: 379, endPoint x: 464, endPoint y: 302, distance: 127.4
click at [566, 379] on button "Add Pay Advice" at bounding box center [568, 376] width 68 height 19
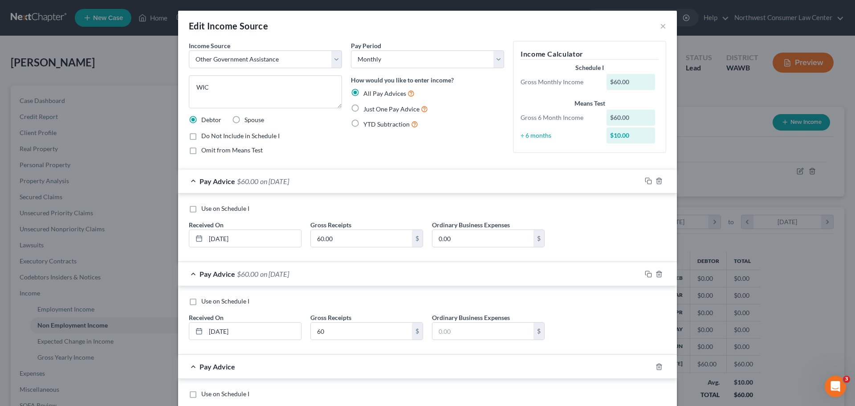
scroll to position [89, 0]
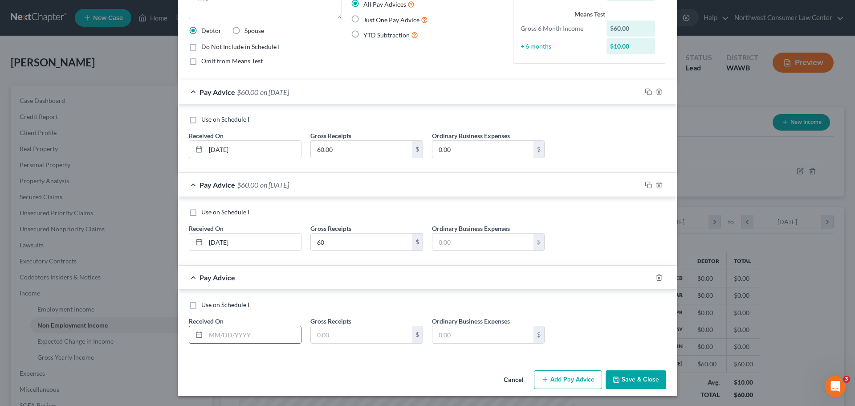
click at [210, 336] on input "text" at bounding box center [253, 334] width 95 height 17
type input "[DATE]"
type input "60"
click at [562, 378] on button "Add Pay Advice" at bounding box center [568, 379] width 68 height 19
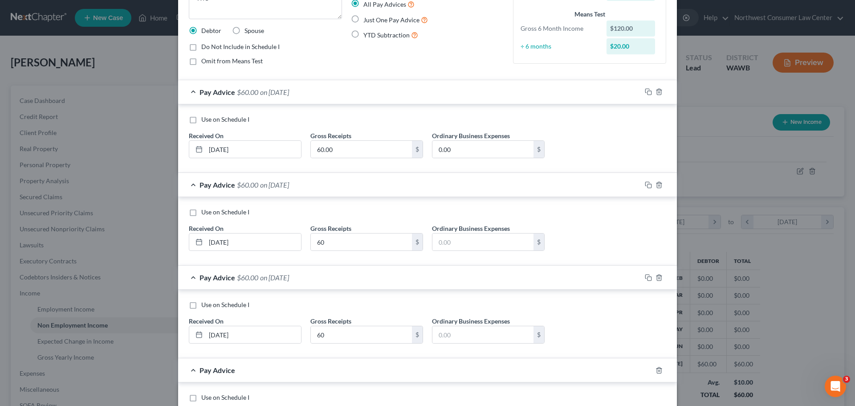
scroll to position [183, 0]
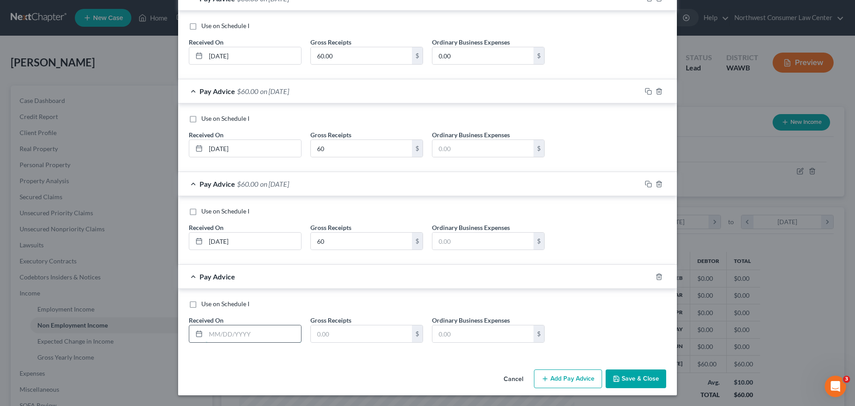
click at [231, 335] on input "text" at bounding box center [253, 333] width 95 height 17
type input "[DATE]"
type input "60"
click at [571, 375] on button "Add Pay Advice" at bounding box center [568, 378] width 68 height 19
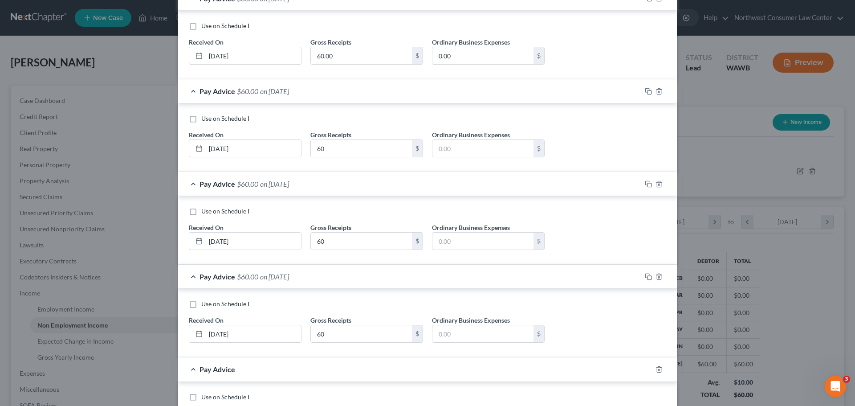
scroll to position [275, 0]
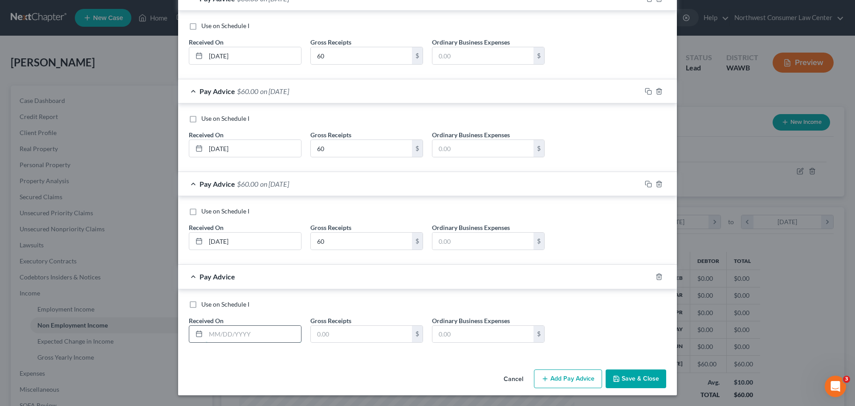
click at [250, 336] on input "text" at bounding box center [253, 334] width 95 height 17
type input "[DATE]"
type input "60"
click at [588, 381] on button "Add Pay Advice" at bounding box center [568, 378] width 68 height 19
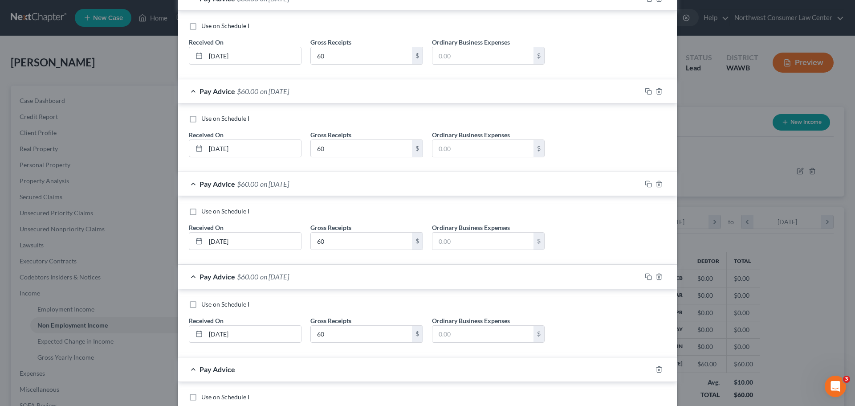
click at [193, 183] on div "Pay Advice $60.00 on [DATE]" at bounding box center [409, 184] width 463 height 24
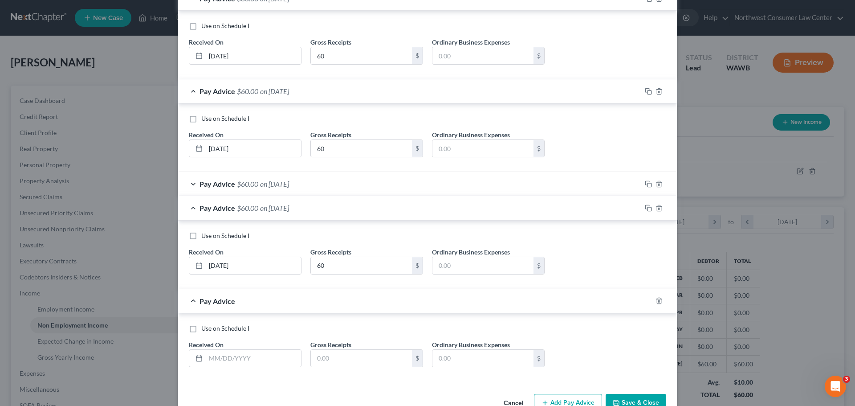
click at [189, 86] on div "Pay Advice $60.00 on [DATE]" at bounding box center [409, 91] width 463 height 24
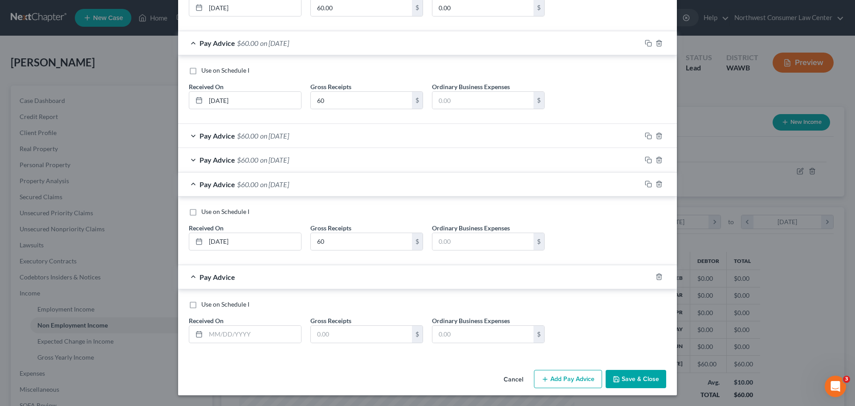
click at [186, 42] on div "Pay Advice $60.00 on [DATE]" at bounding box center [409, 43] width 463 height 24
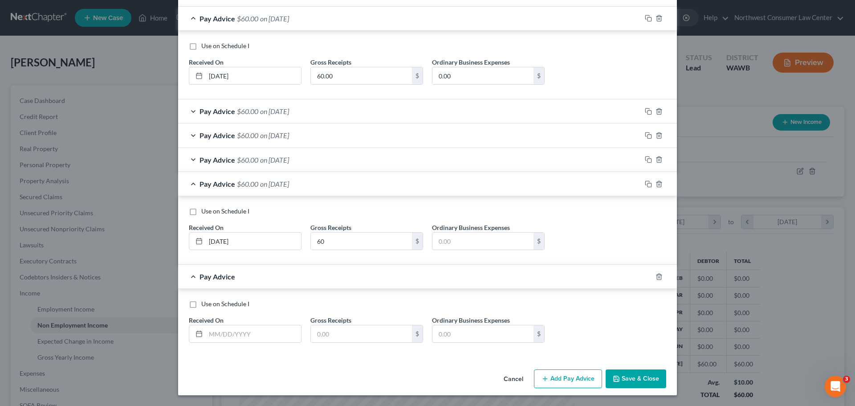
scroll to position [163, 0]
click at [185, 22] on div "Pay Advice $60.00 on [DATE]" at bounding box center [409, 19] width 463 height 24
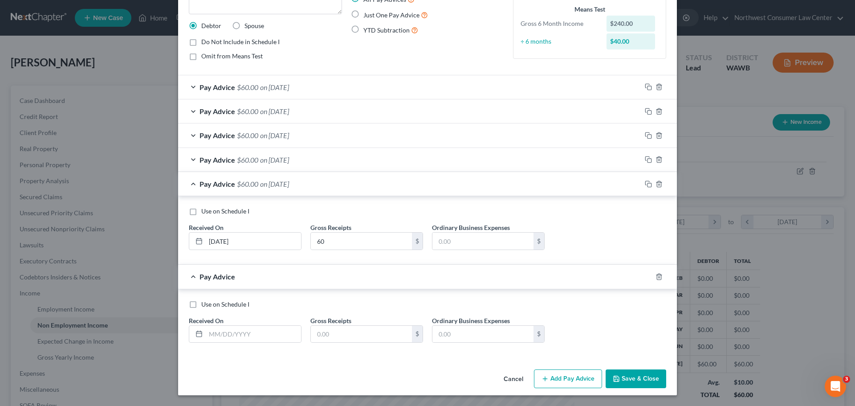
scroll to position [94, 0]
click at [257, 339] on input "text" at bounding box center [253, 334] width 95 height 17
type input "[DATE]"
type input "60"
click at [561, 374] on button "Add Pay Advice" at bounding box center [568, 378] width 68 height 19
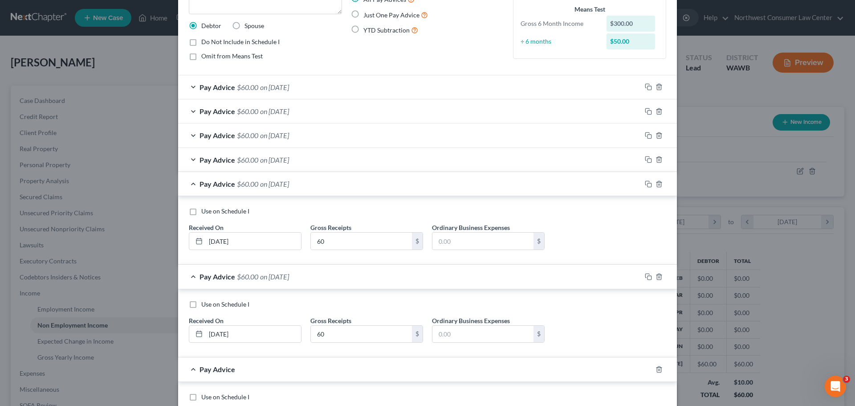
click at [179, 178] on div "Pay Advice $60.00 on [DATE]" at bounding box center [409, 184] width 463 height 24
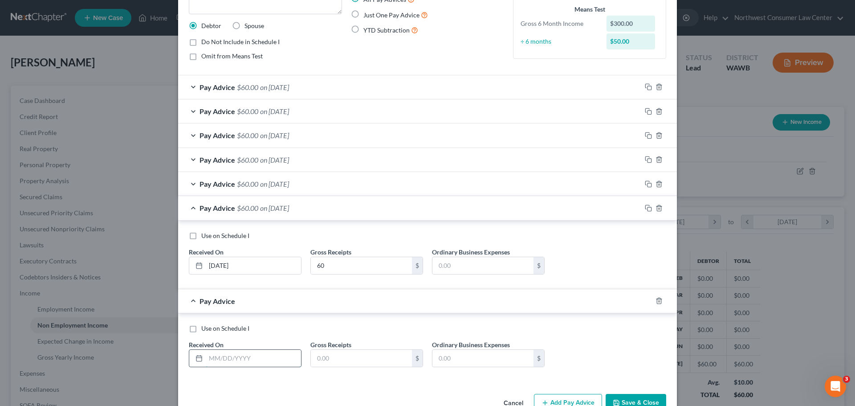
click at [218, 359] on input "text" at bounding box center [253, 358] width 95 height 17
type input "7"
type input "[DATE]"
click at [371, 364] on input "text" at bounding box center [361, 358] width 101 height 17
type input "60"
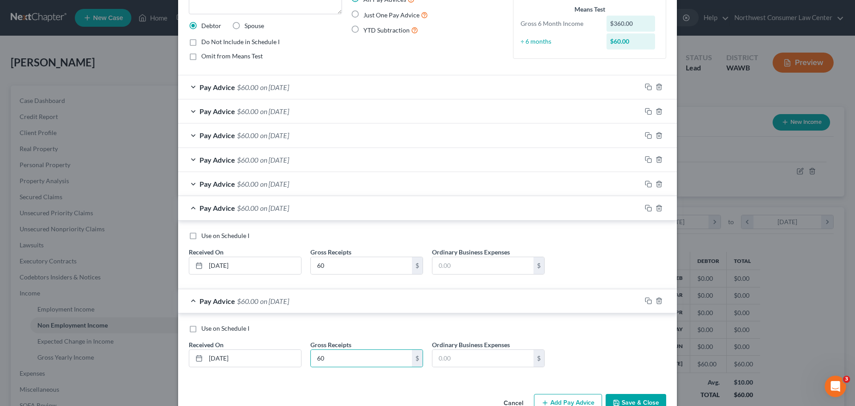
click at [582, 303] on div "Pay Advice $60.00 on [DATE]" at bounding box center [409, 301] width 463 height 24
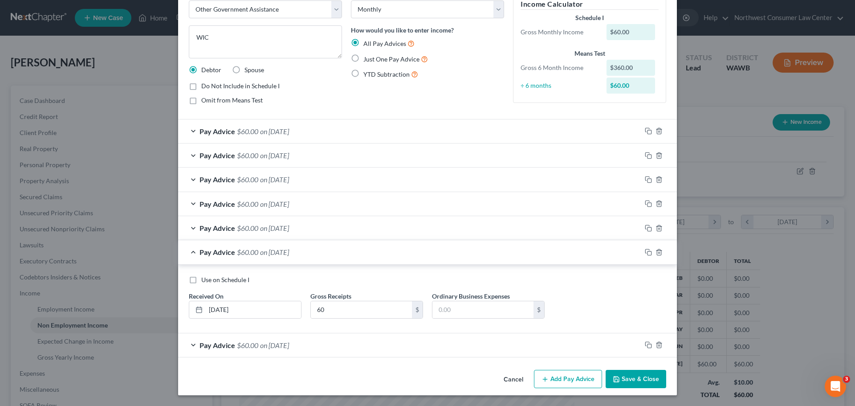
scroll to position [50, 0]
click at [436, 249] on div "Pay Advice $60.00 on [DATE]" at bounding box center [409, 252] width 463 height 24
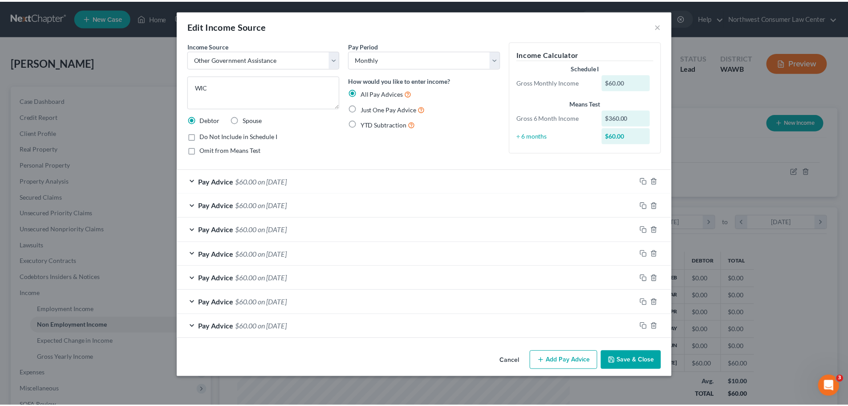
scroll to position [0, 0]
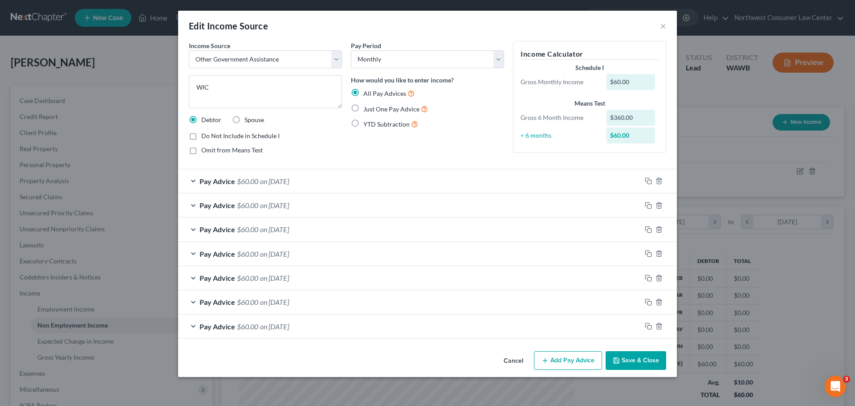
click at [635, 363] on button "Save & Close" at bounding box center [636, 360] width 61 height 19
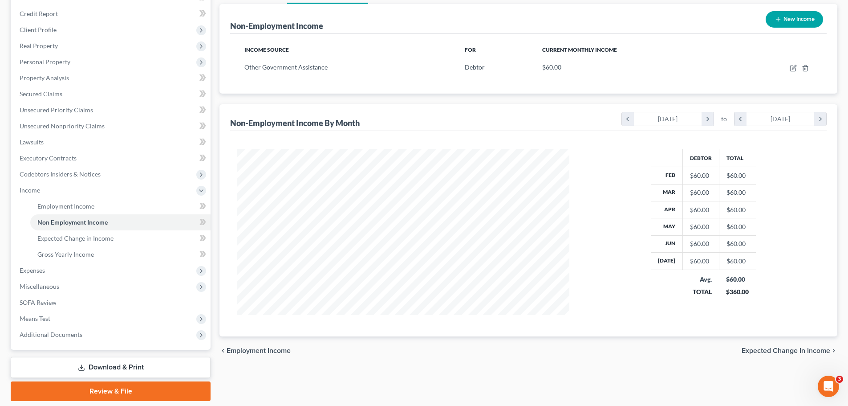
scroll to position [87, 0]
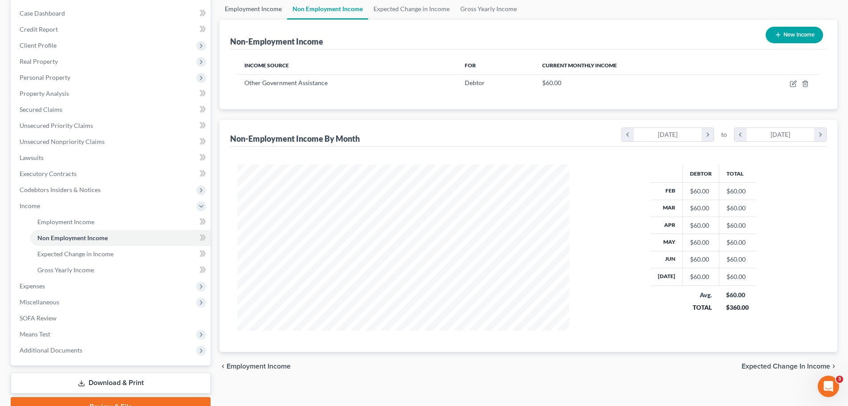
click at [253, 12] on link "Employment Income" at bounding box center [254, 8] width 68 height 21
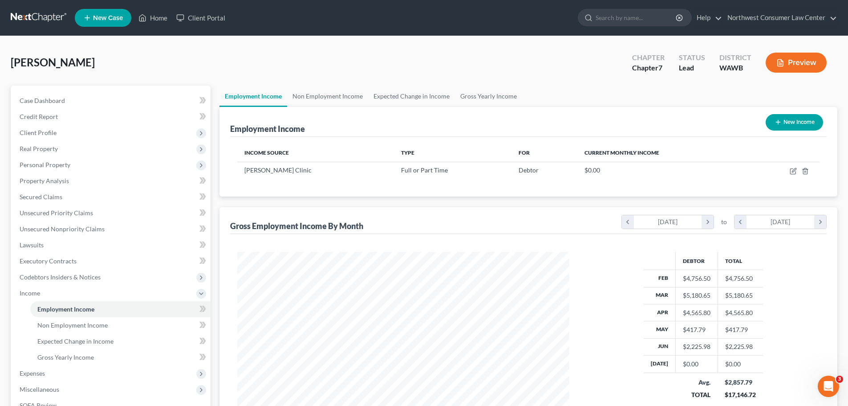
scroll to position [166, 350]
click at [398, 102] on link "Expected Change in Income" at bounding box center [411, 96] width 87 height 21
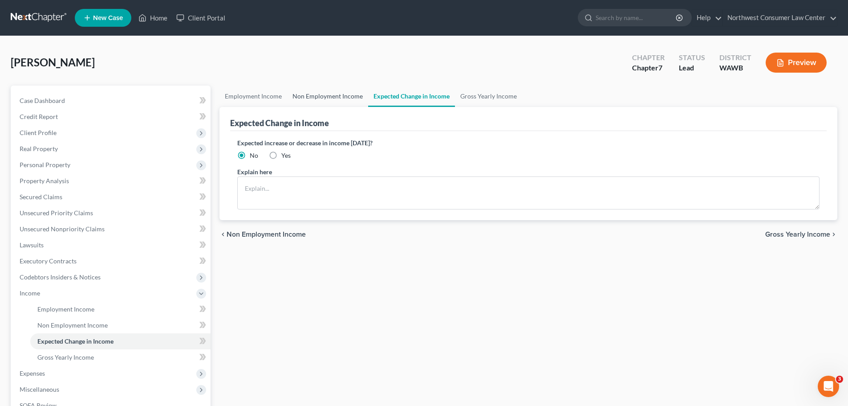
click at [338, 103] on link "Non Employment Income" at bounding box center [327, 96] width 81 height 21
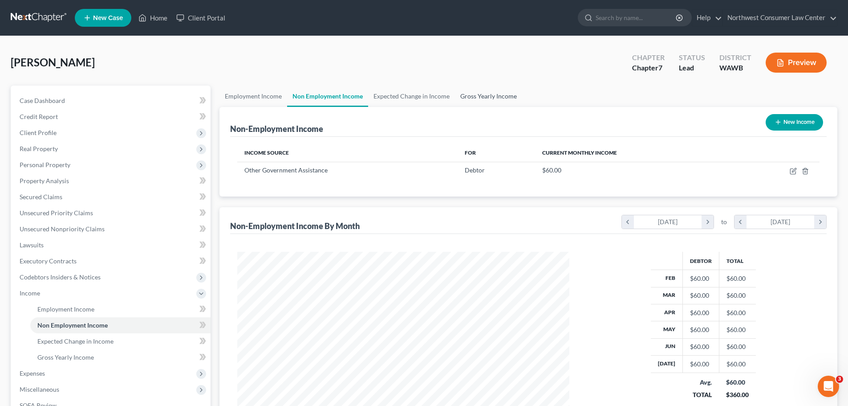
scroll to position [166, 350]
click at [481, 96] on link "Gross Yearly Income" at bounding box center [488, 96] width 67 height 21
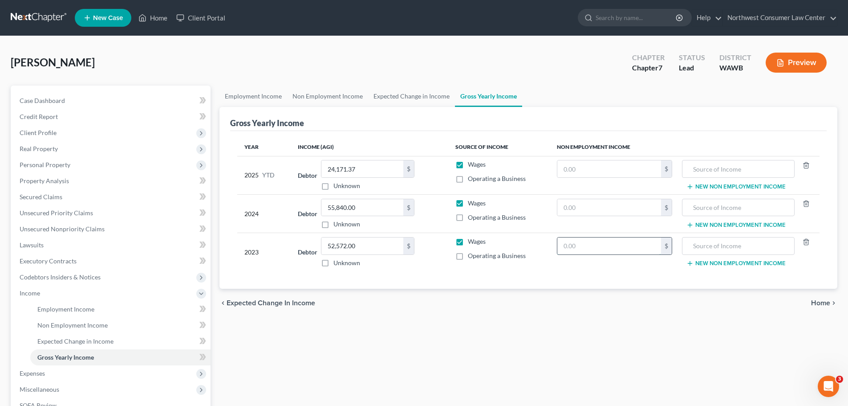
click at [574, 244] on input "text" at bounding box center [610, 245] width 104 height 17
click at [746, 241] on input "text" at bounding box center [738, 245] width 102 height 17
type input "WIC"
click at [728, 202] on input "text" at bounding box center [738, 207] width 102 height 17
type input "WIC"
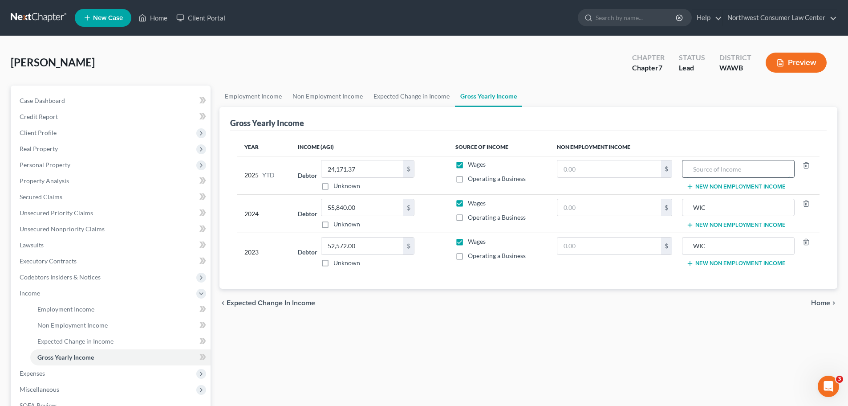
click at [727, 173] on input "text" at bounding box center [738, 168] width 102 height 17
type input "WIC"
click at [617, 205] on input "text" at bounding box center [610, 207] width 104 height 17
type input "720"
click at [608, 255] on td "$" at bounding box center [615, 252] width 130 height 38
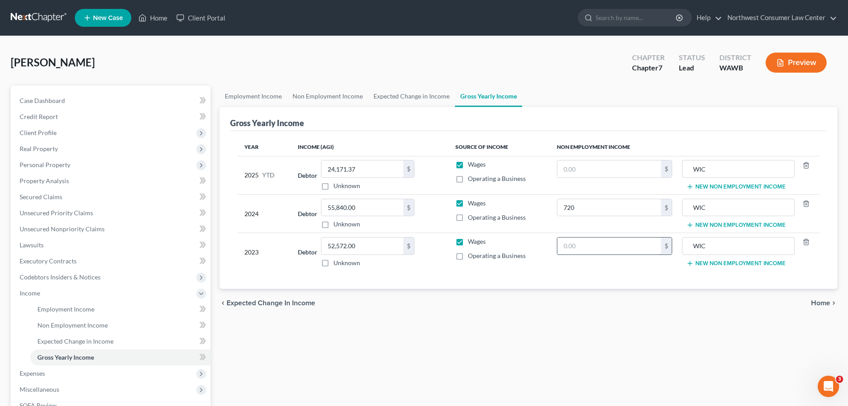
click at [608, 246] on input "text" at bounding box center [610, 245] width 104 height 17
type input "720"
click at [585, 170] on input "text" at bounding box center [610, 168] width 104 height 17
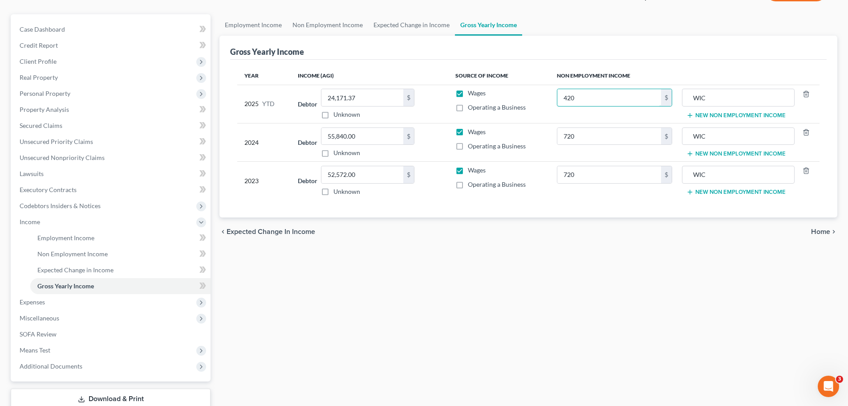
scroll to position [132, 0]
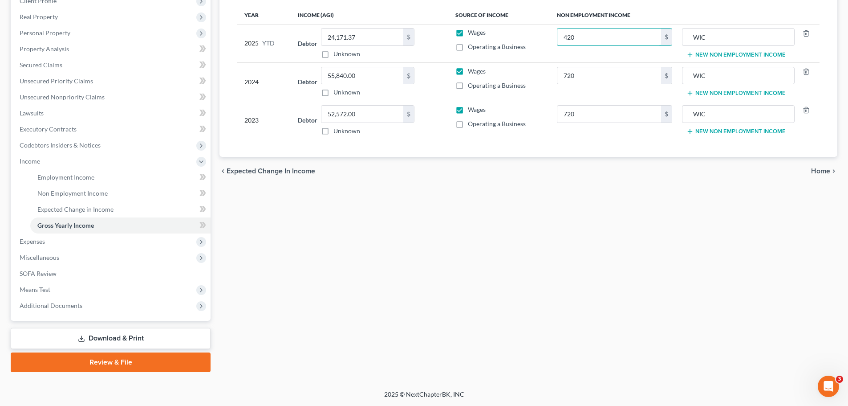
type input "420"
click at [830, 168] on span "Home" at bounding box center [820, 170] width 19 height 7
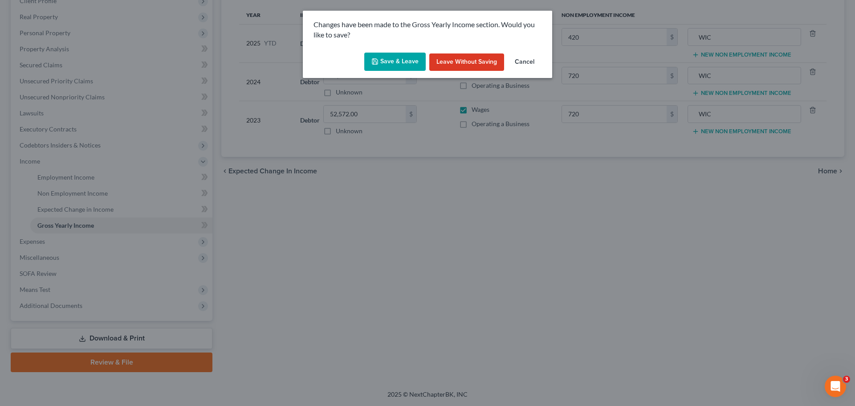
click at [382, 67] on button "Save & Leave" at bounding box center [394, 62] width 61 height 19
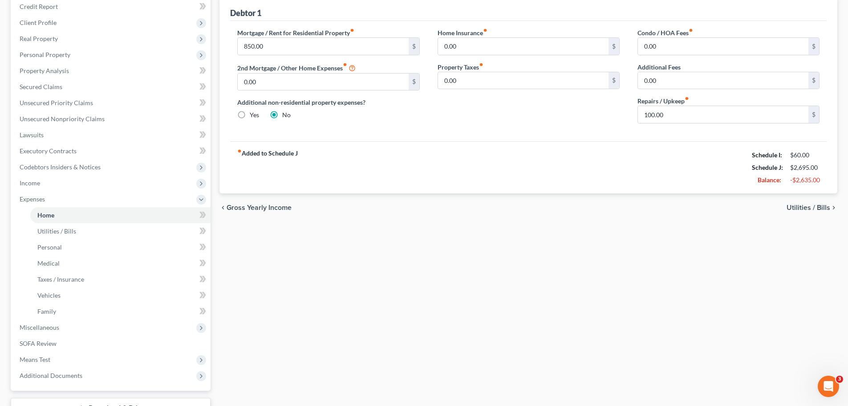
scroll to position [178, 0]
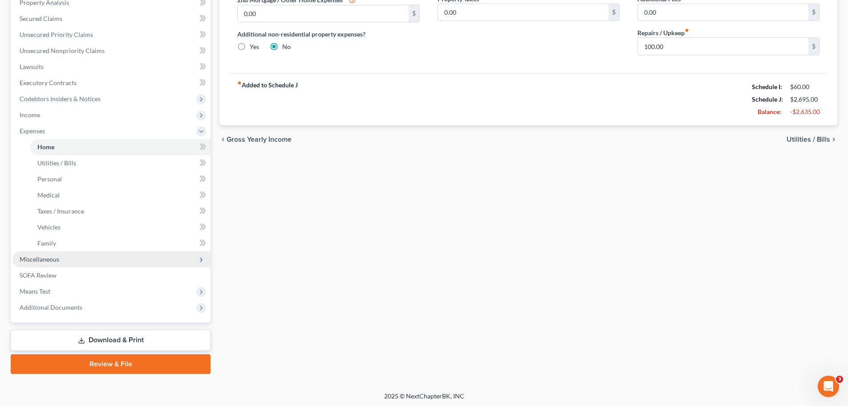
click at [126, 261] on span "Miscellaneous" at bounding box center [111, 259] width 198 height 16
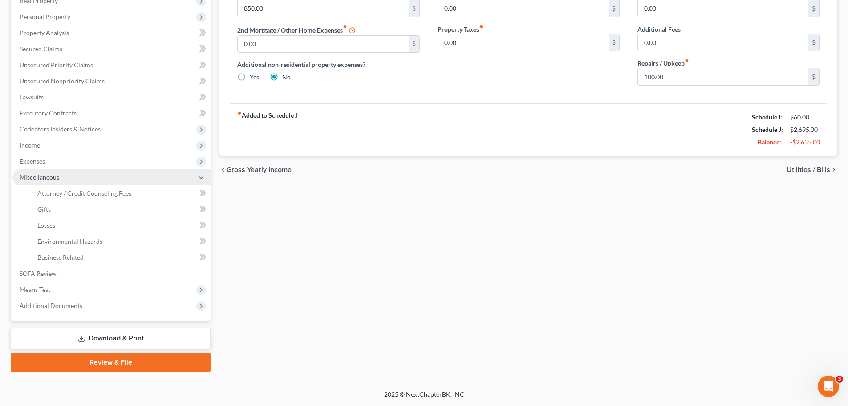
scroll to position [148, 0]
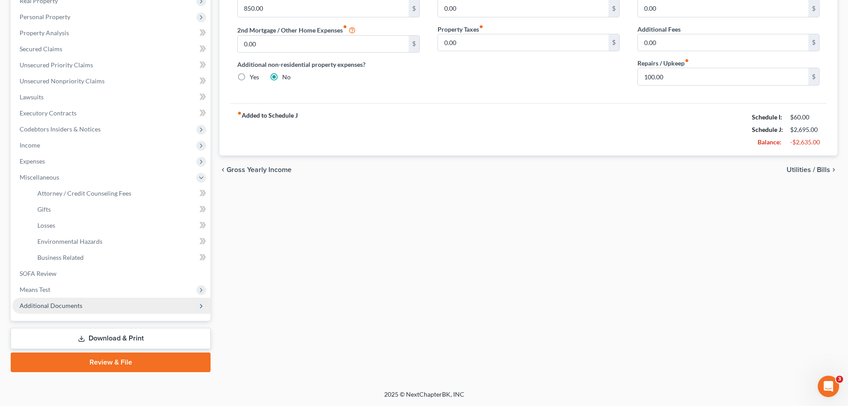
click at [138, 312] on span "Additional Documents" at bounding box center [111, 305] width 198 height 16
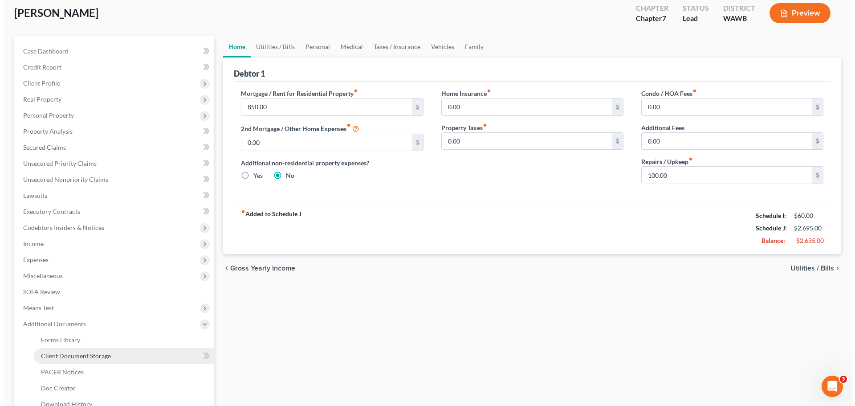
scroll to position [0, 0]
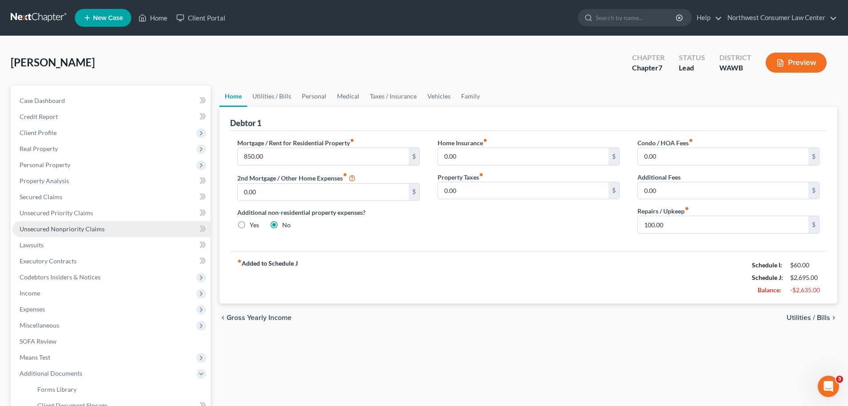
click at [110, 232] on link "Unsecured Nonpriority Claims" at bounding box center [111, 229] width 198 height 16
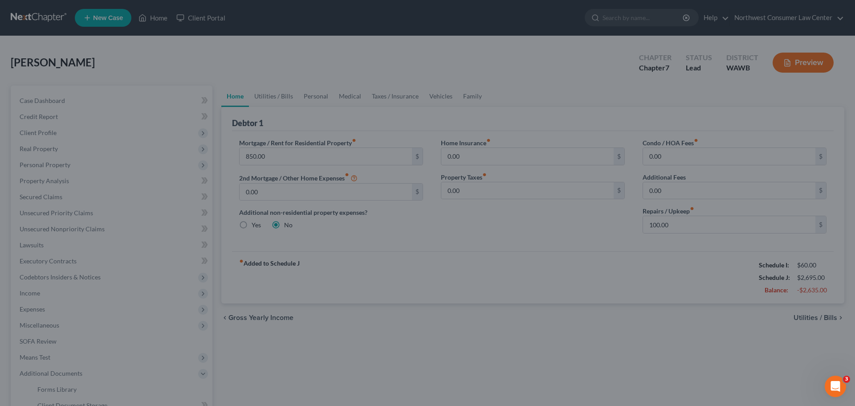
click at [135, 195] on div at bounding box center [427, 203] width 855 height 406
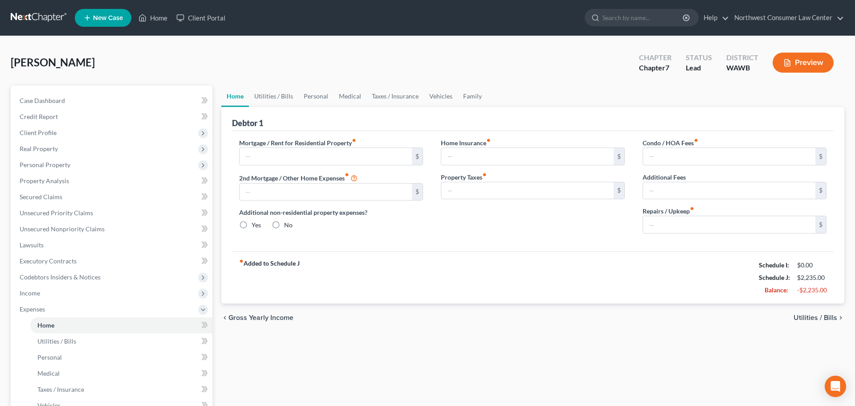
type input "850.00"
type input "0.00"
radio input "true"
type input "0.00"
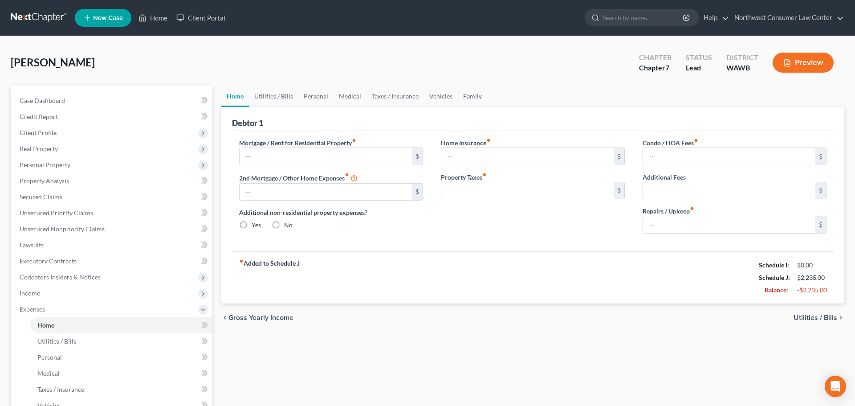
type input "0.00"
type input "100.00"
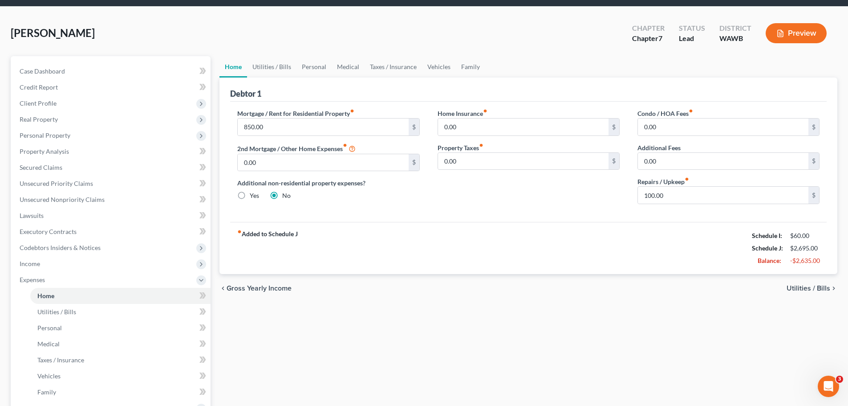
scroll to position [45, 0]
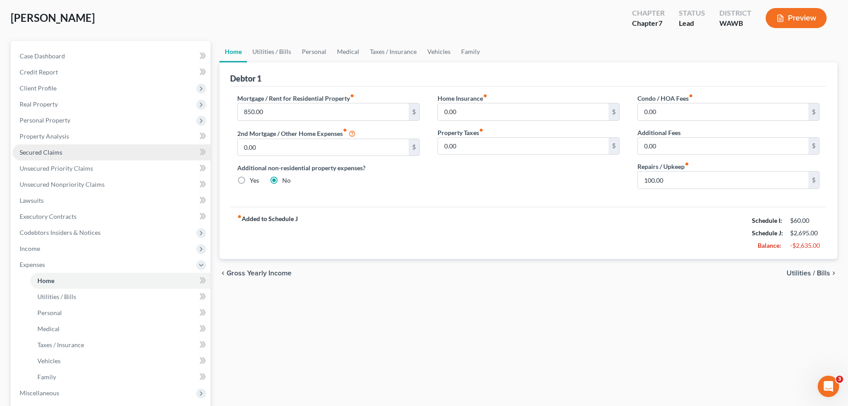
click at [92, 154] on link "Secured Claims" at bounding box center [111, 152] width 198 height 16
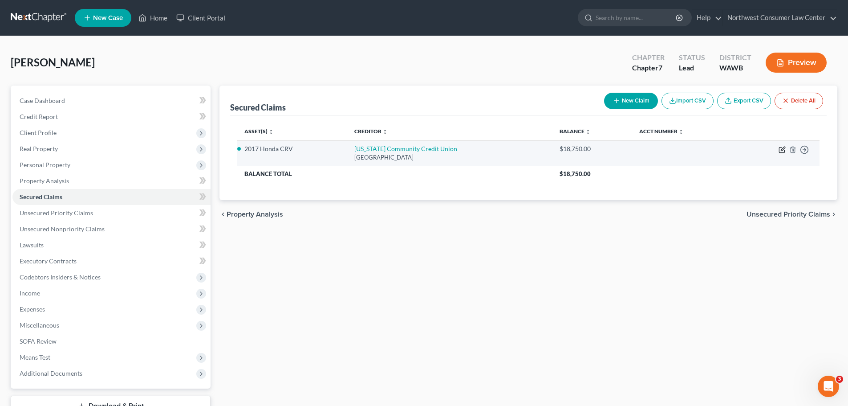
click at [782, 147] on icon "button" at bounding box center [782, 149] width 7 height 7
select select "38"
select select "0"
select select "1"
select select "0"
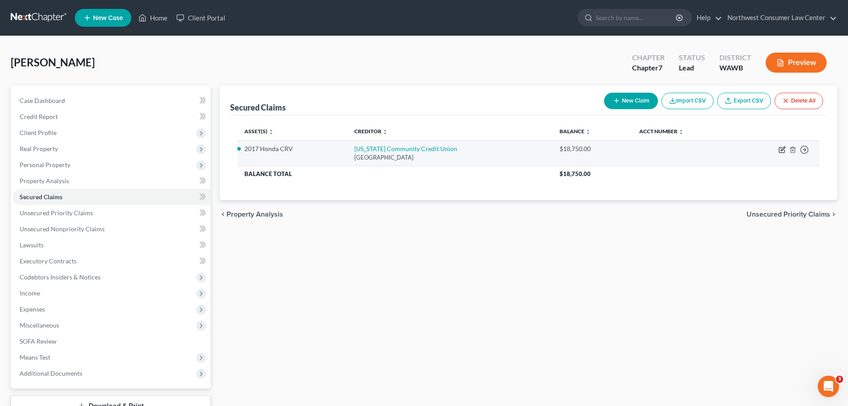
select select "0"
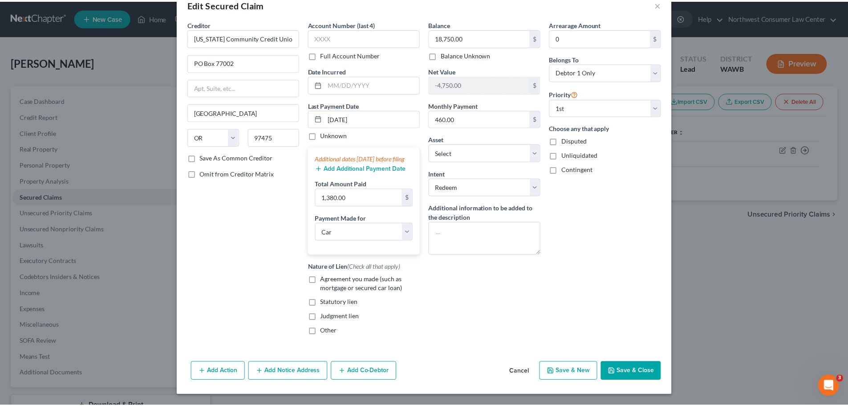
scroll to position [30, 0]
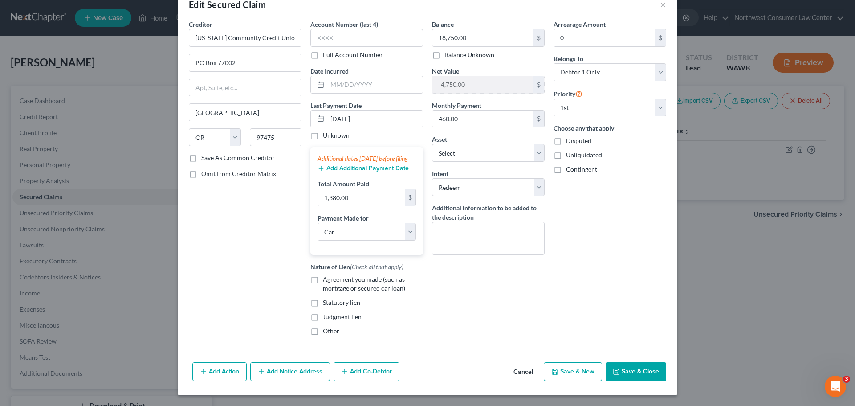
click at [643, 368] on button "Save & Close" at bounding box center [636, 371] width 61 height 19
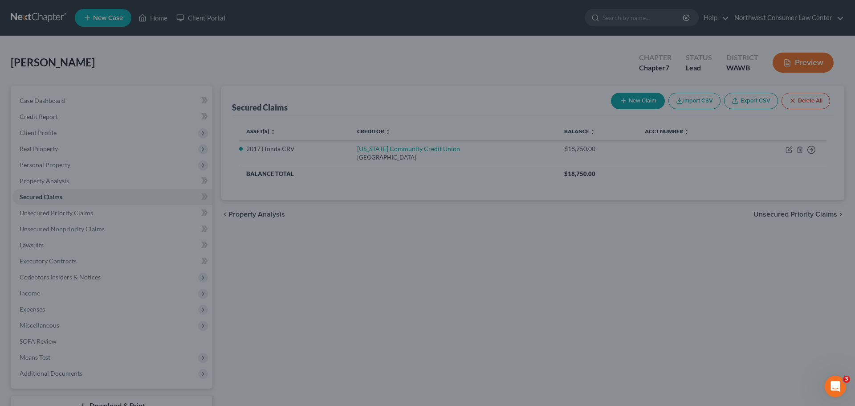
select select "8"
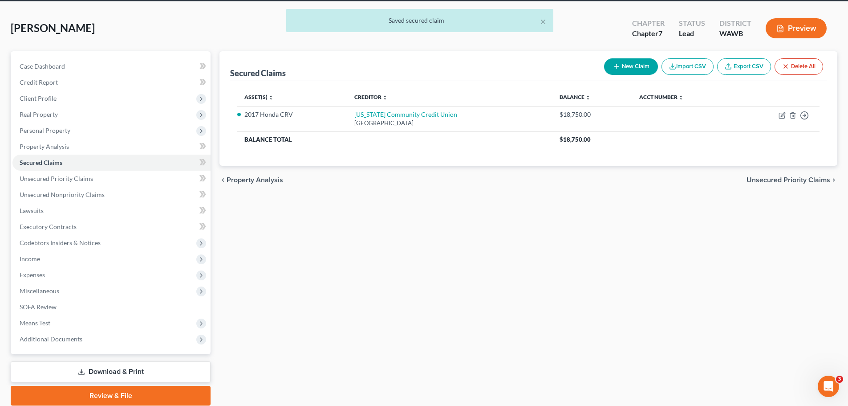
scroll to position [68, 0]
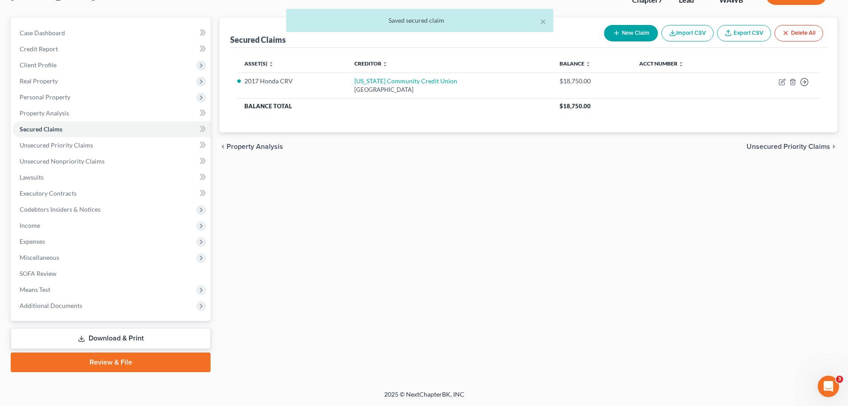
click at [135, 337] on link "Download & Print" at bounding box center [111, 338] width 200 height 21
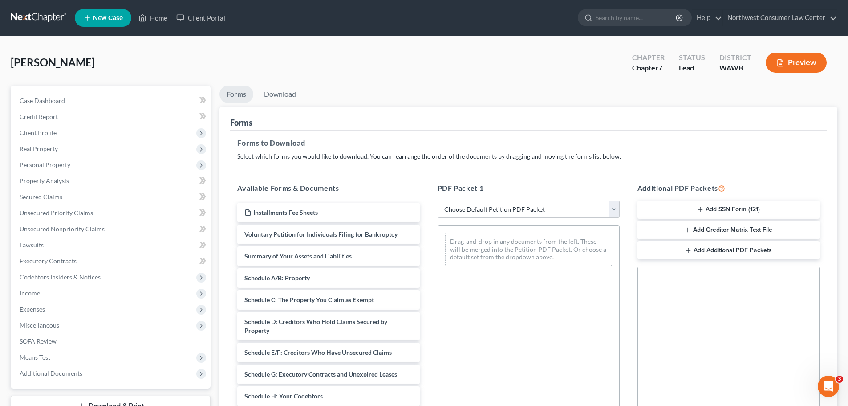
click at [472, 204] on select "Choose Default Petition PDF Packet Complete Bankruptcy Petition (all forms and …" at bounding box center [529, 209] width 182 height 18
select select "0"
click at [438, 200] on select "Choose Default Petition PDF Packet Complete Bankruptcy Petition (all forms and …" at bounding box center [529, 209] width 182 height 18
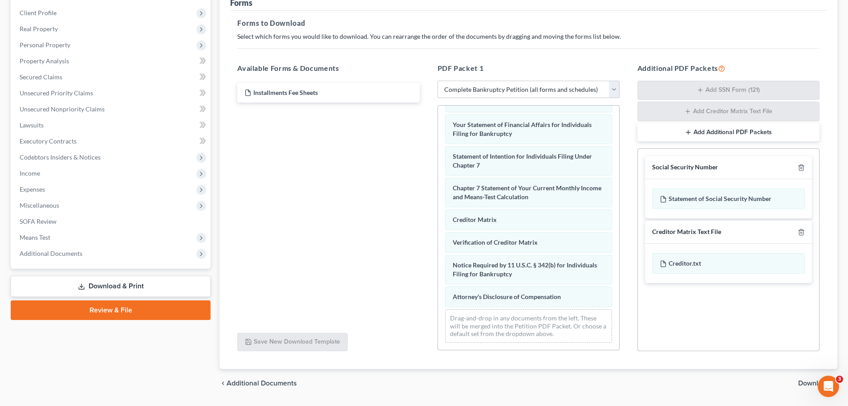
scroll to position [145, 0]
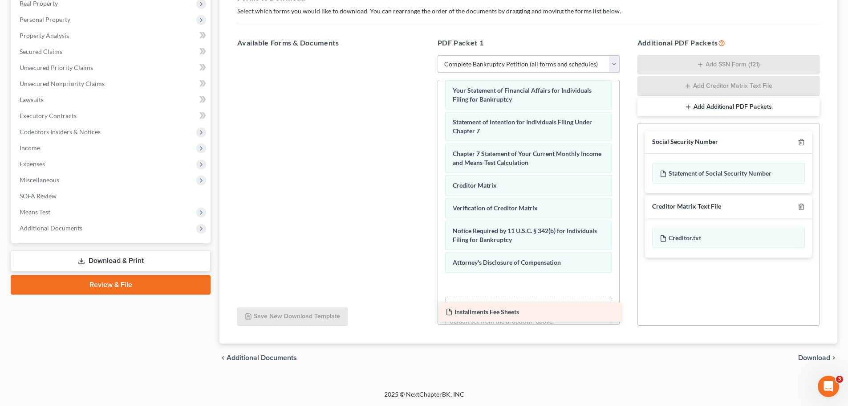
drag, startPoint x: 318, startPoint y: 71, endPoint x: 519, endPoint y: 315, distance: 316.7
click at [427, 55] on div "Installments Fee Sheets Installments Fee Sheets" at bounding box center [328, 55] width 196 height 0
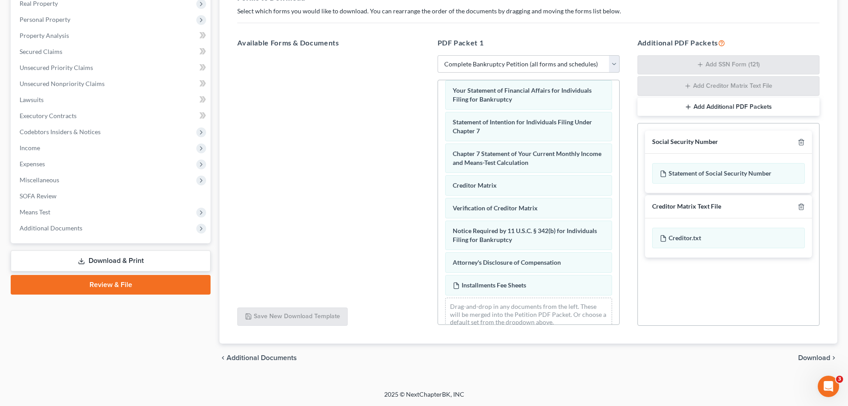
click at [808, 358] on span "Download" at bounding box center [814, 357] width 32 height 7
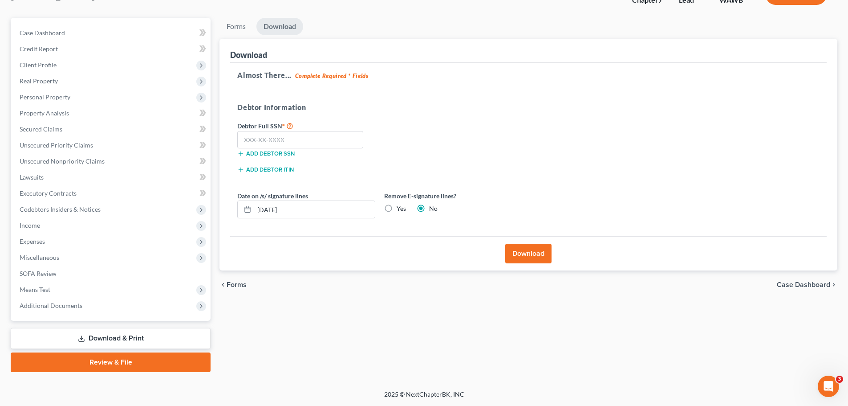
scroll to position [68, 0]
click at [268, 138] on input "text" at bounding box center [300, 140] width 126 height 18
type input "533-37-9692"
click at [397, 208] on label "Yes" at bounding box center [401, 208] width 9 height 9
click at [400, 208] on input "Yes" at bounding box center [403, 207] width 6 height 6
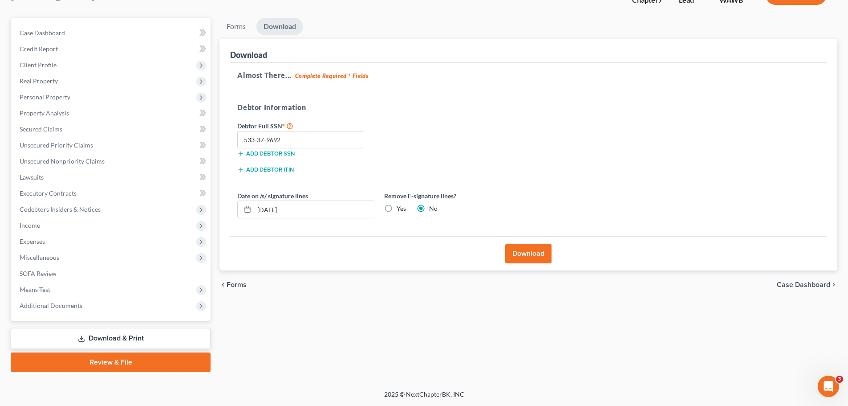
radio input "true"
click at [429, 207] on label "No" at bounding box center [433, 208] width 8 height 9
click at [433, 207] on input "No" at bounding box center [436, 207] width 6 height 6
radio input "true"
radio input "false"
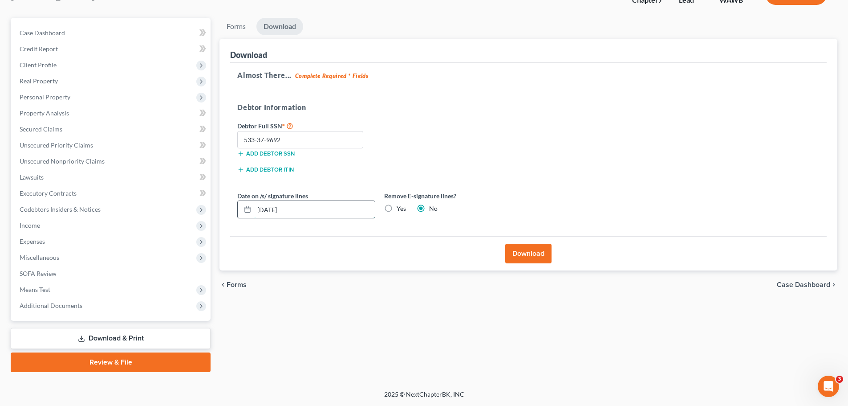
click at [270, 208] on input "08/18/2025" at bounding box center [314, 209] width 121 height 17
click at [523, 252] on button "Download" at bounding box center [528, 254] width 46 height 20
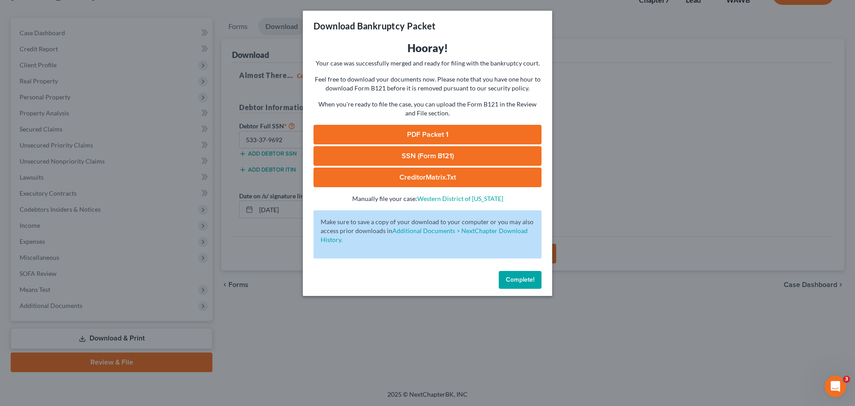
click at [437, 137] on link "PDF Packet 1" at bounding box center [428, 135] width 228 height 20
click at [477, 158] on link "SSN (Form B121)" at bounding box center [428, 156] width 228 height 20
click at [531, 284] on button "Complete!" at bounding box center [520, 280] width 43 height 18
